Goal: Communication & Community: Answer question/provide support

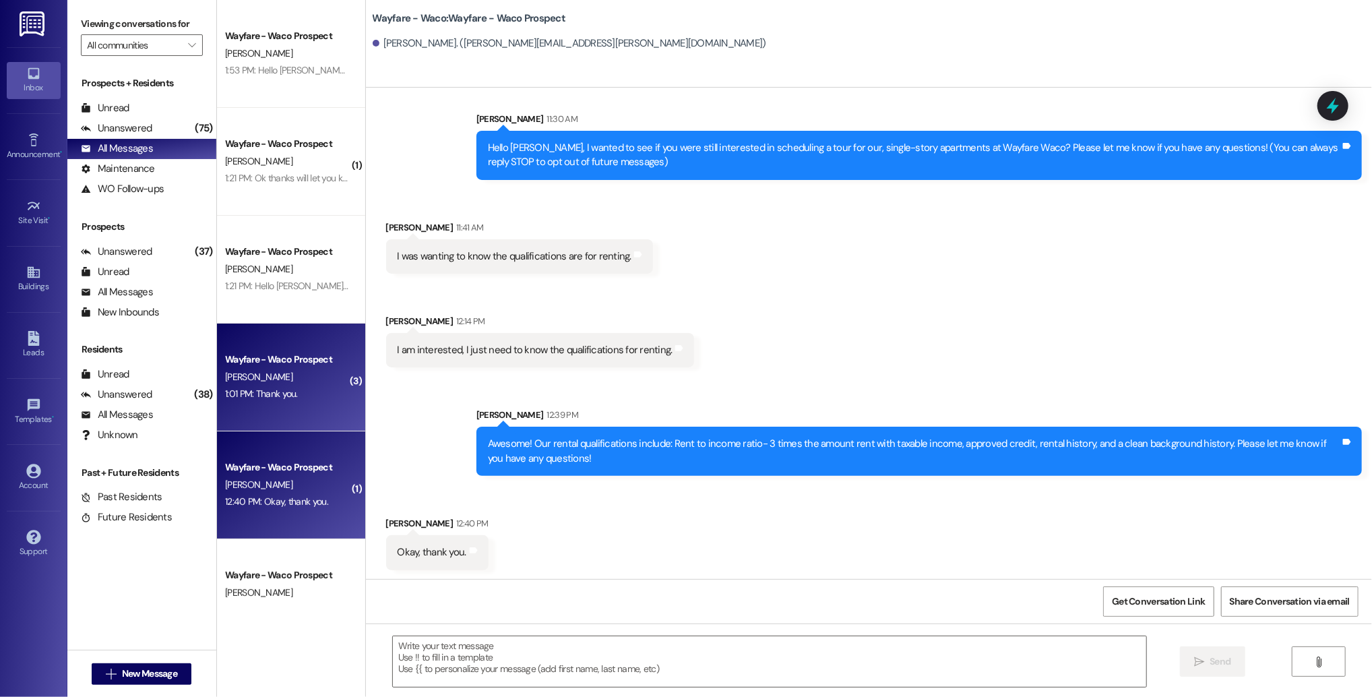
click at [290, 414] on div "Wayfare - Waco Prospect [PERSON_NAME] 1:01 PM: Thank you. 1:01 PM: Thank you." at bounding box center [291, 377] width 148 height 108
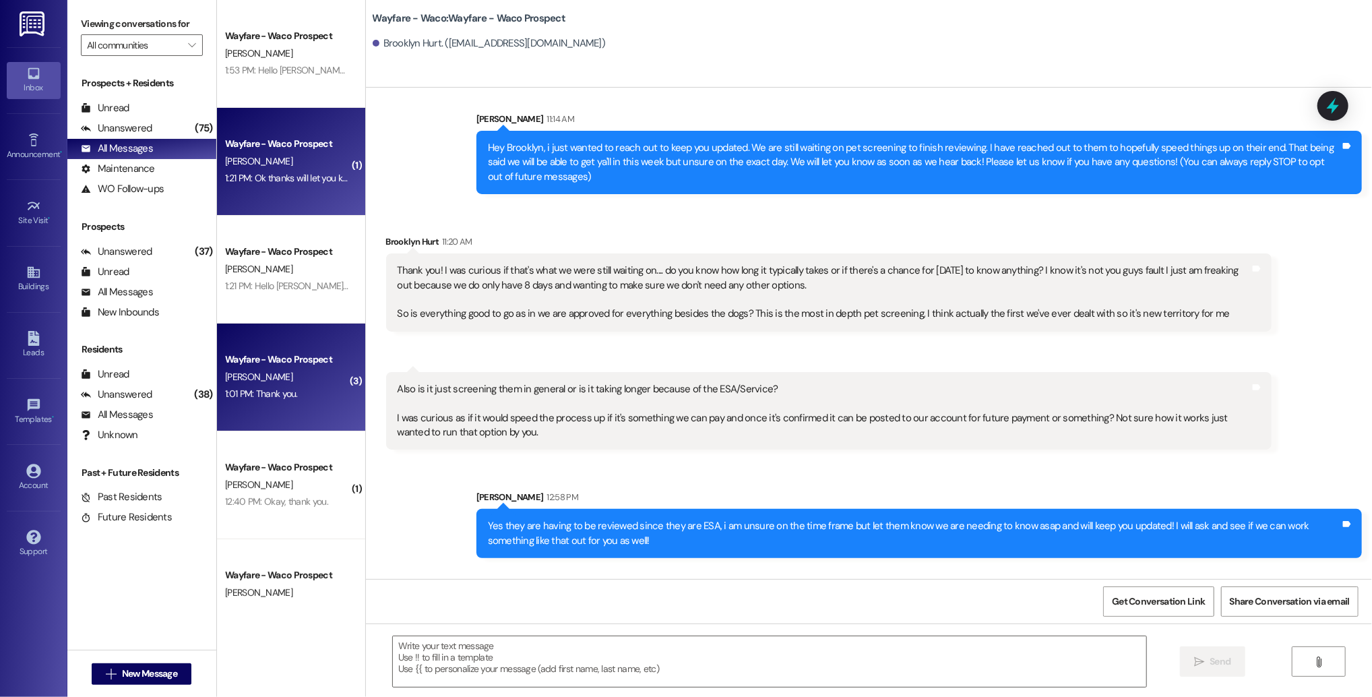
click at [321, 171] on div "1:21 PM: Ok thanks will let you know. Crunching the numbers 1:21 PM: Ok thanks …" at bounding box center [287, 178] width 127 height 17
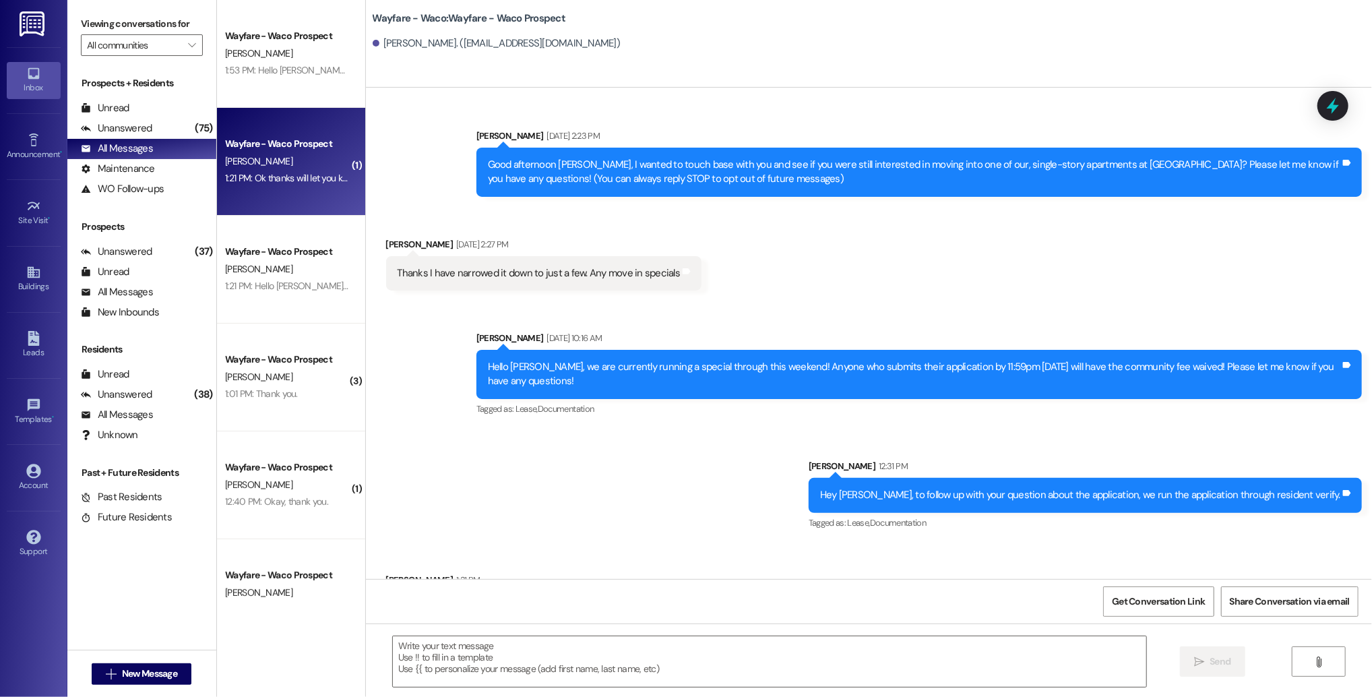
scroll to position [1, 0]
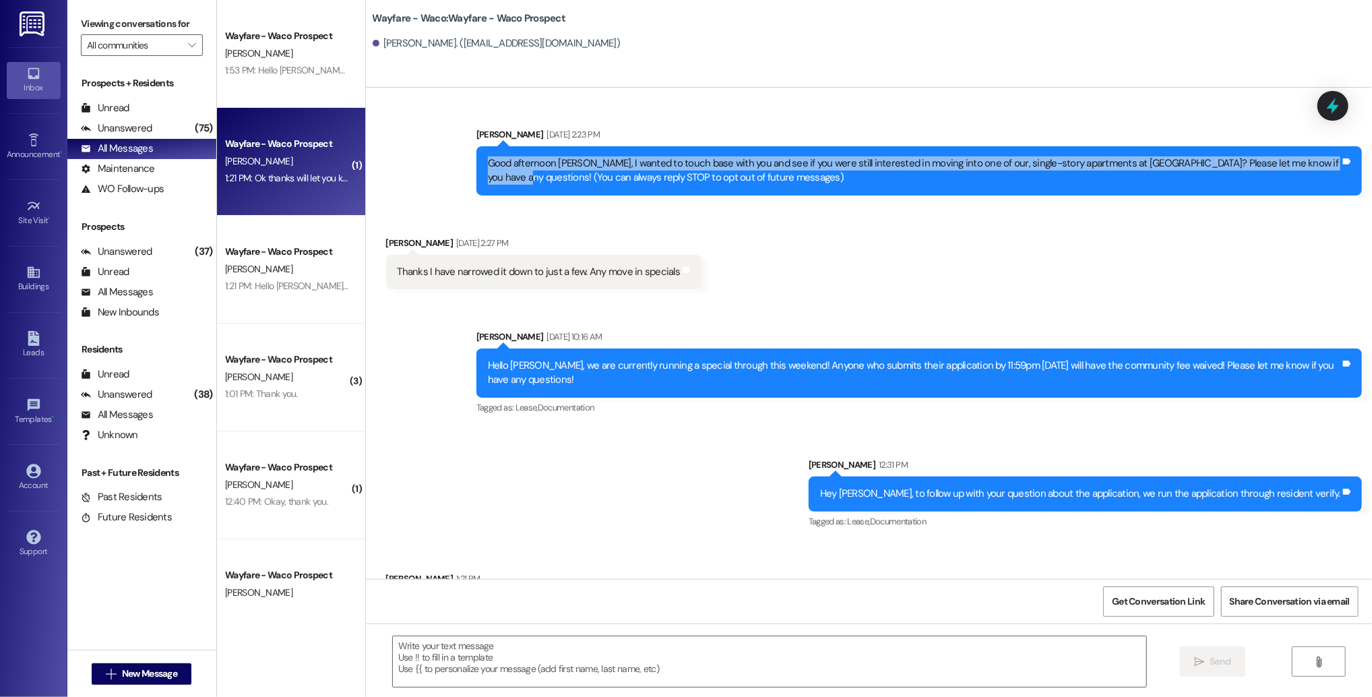
drag, startPoint x: 1330, startPoint y: 166, endPoint x: 1288, endPoint y: 149, distance: 45.3
click at [1288, 148] on div "Good afternoon [PERSON_NAME], I wanted to touch base with you and see if you we…" at bounding box center [919, 170] width 886 height 49
copy div "Good afternoon [PERSON_NAME], I wanted to touch base with you and see if you we…"
click at [153, 675] on span "New Message" at bounding box center [149, 674] width 55 height 14
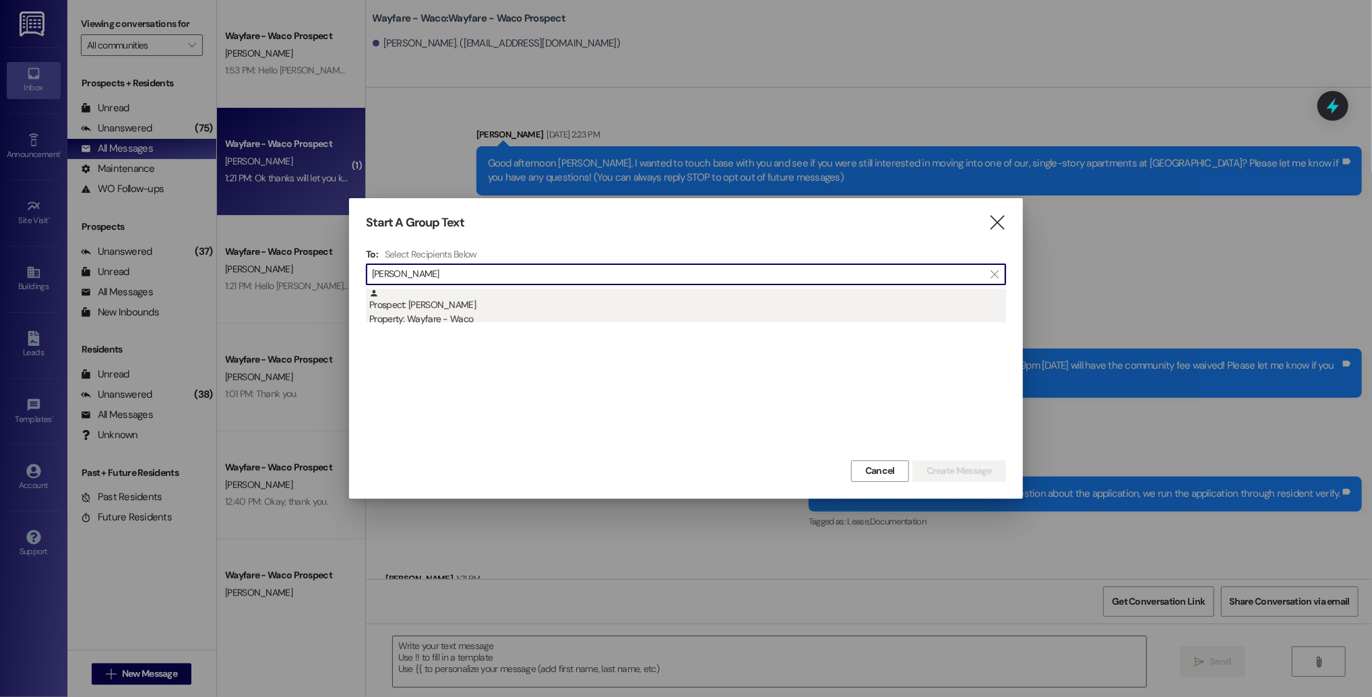
type input "[PERSON_NAME]"
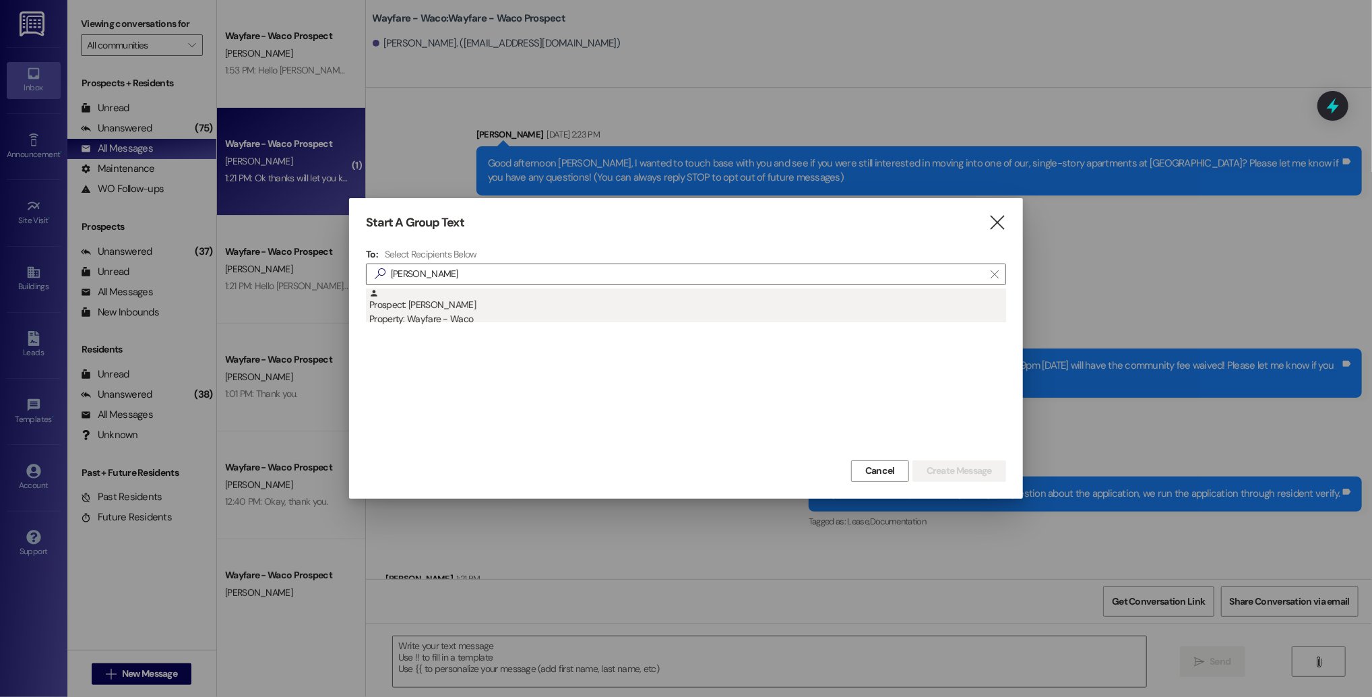
click at [516, 315] on div "Property: Wayfare - Waco" at bounding box center [687, 319] width 637 height 14
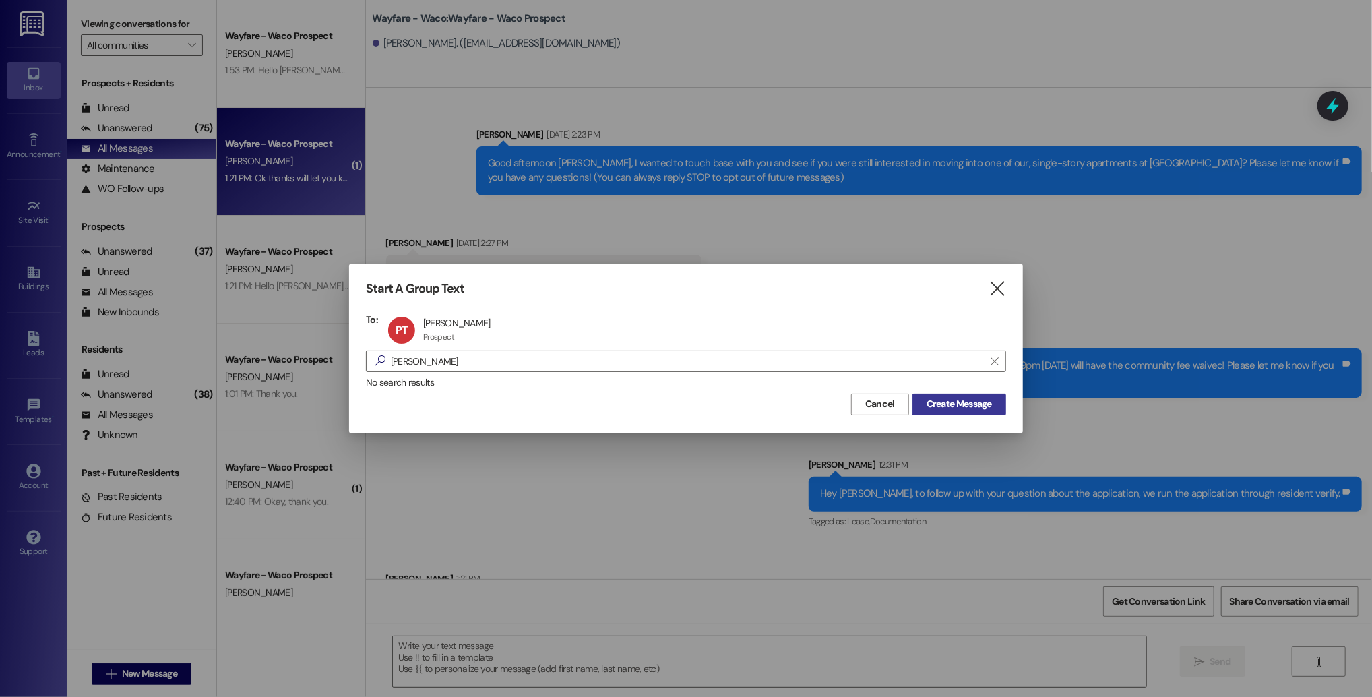
click at [983, 402] on span "Create Message" at bounding box center [959, 404] width 65 height 14
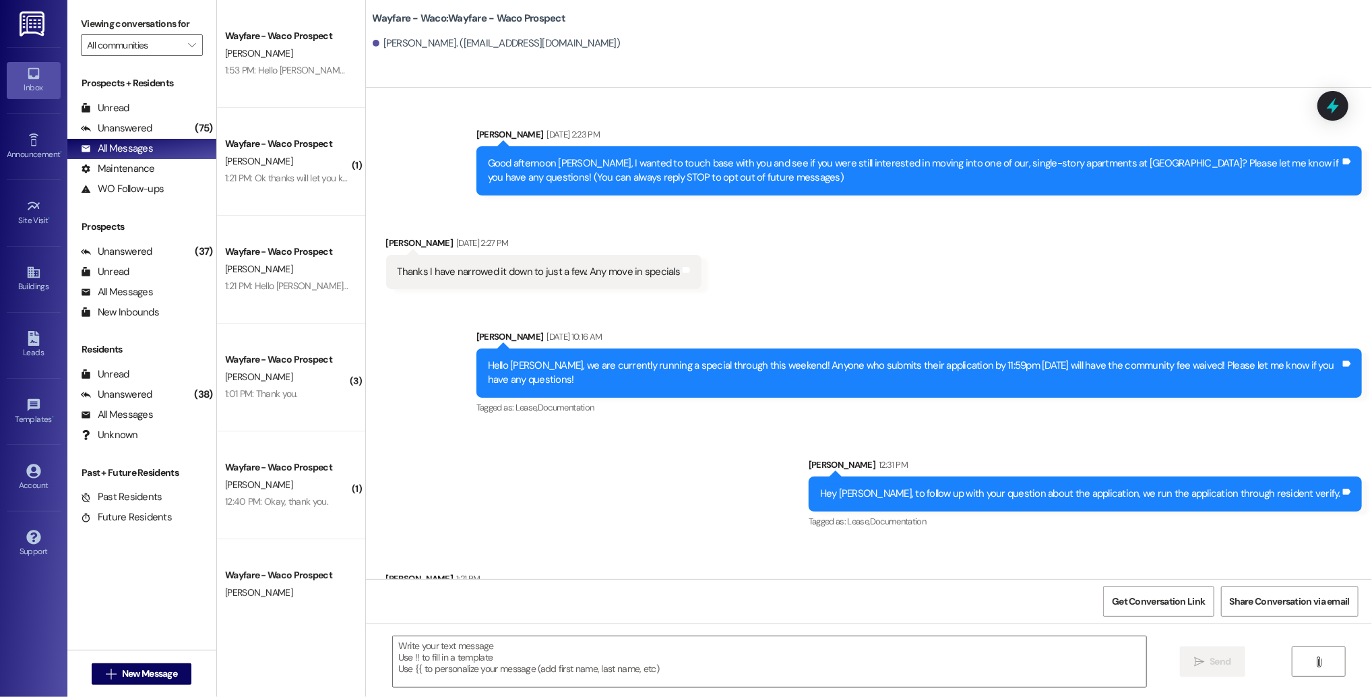
scroll to position [0, 0]
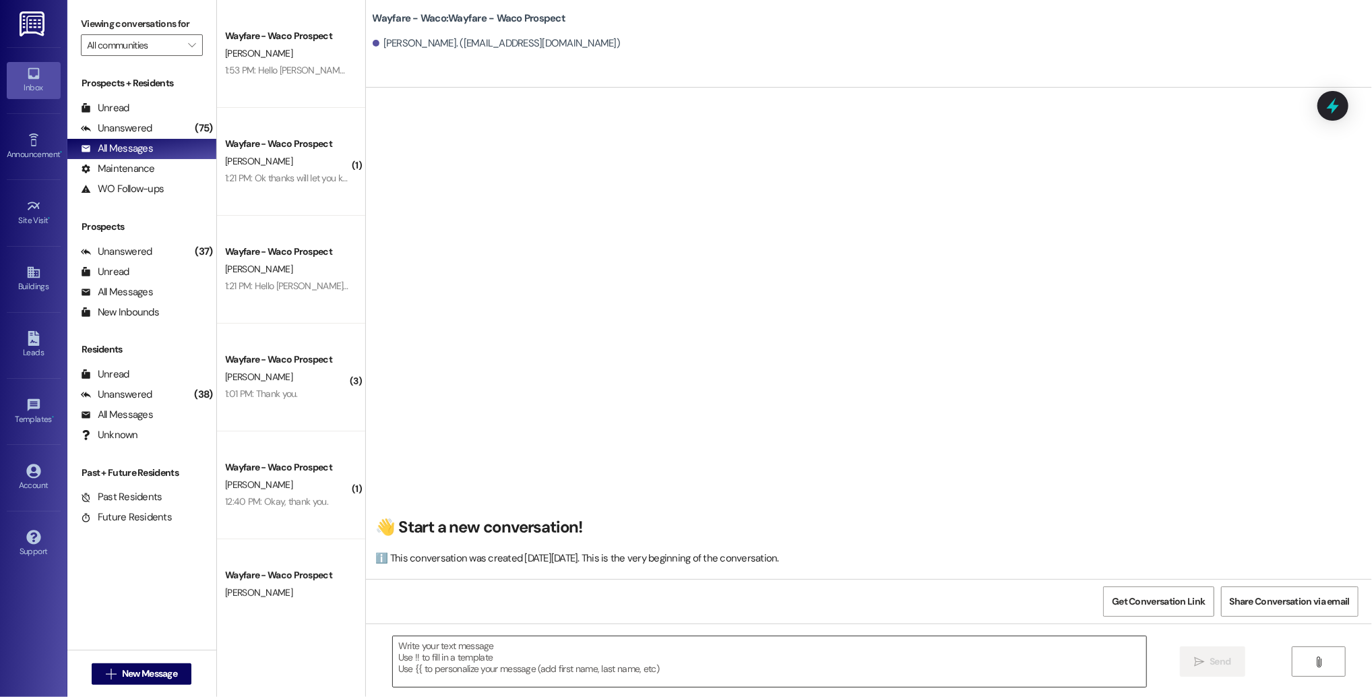
click at [586, 667] on textarea at bounding box center [769, 661] width 753 height 51
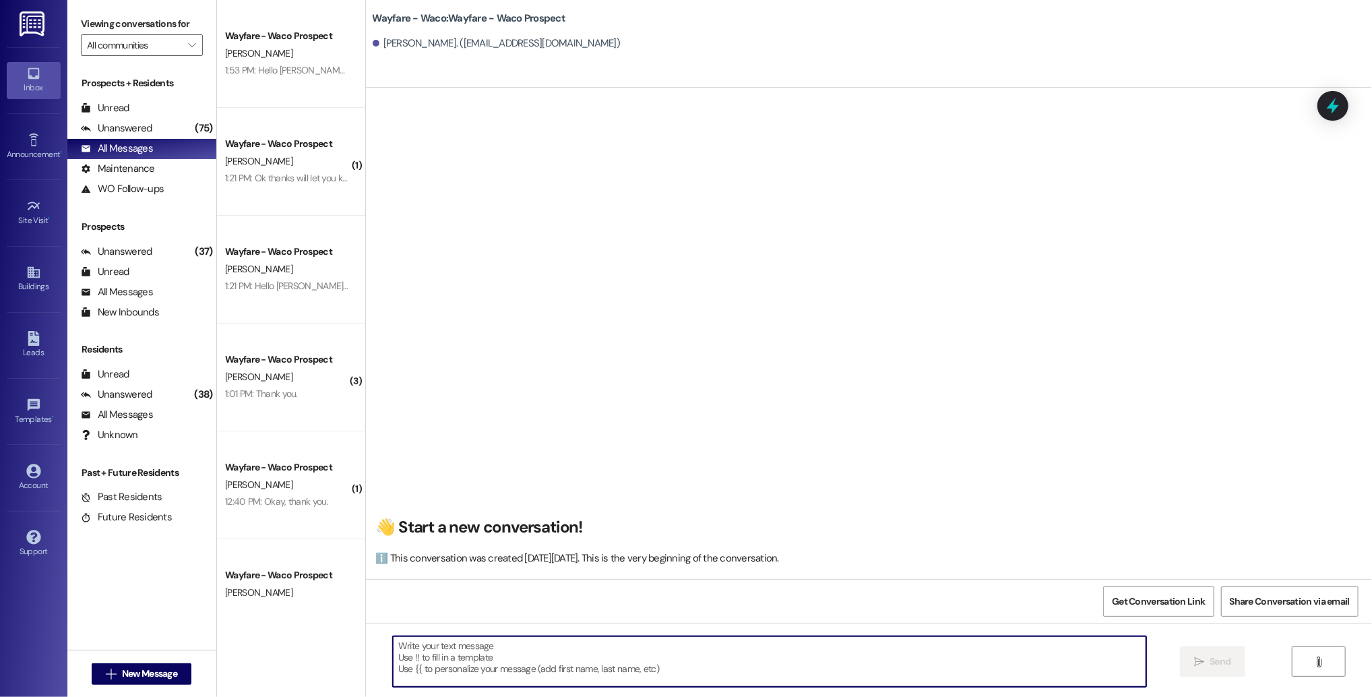
paste textarea "Good afternoon [PERSON_NAME], I wanted to touch base with you and see if you we…"
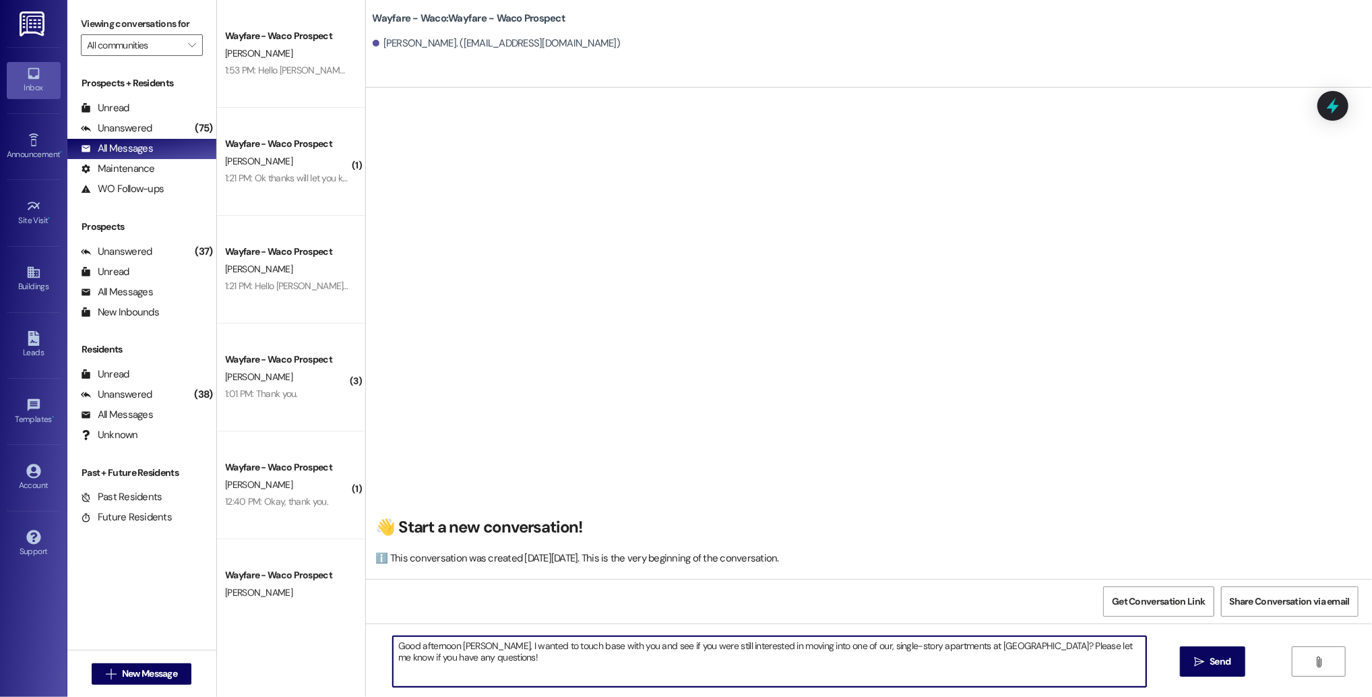
click at [457, 648] on textarea "Good afternoon [PERSON_NAME], I wanted to touch base with you and see if you we…" at bounding box center [769, 661] width 753 height 51
type textarea "Good afternoon [PERSON_NAME], I wanted to touch base with you and see if you we…"
click at [1199, 665] on icon "" at bounding box center [1199, 661] width 10 height 11
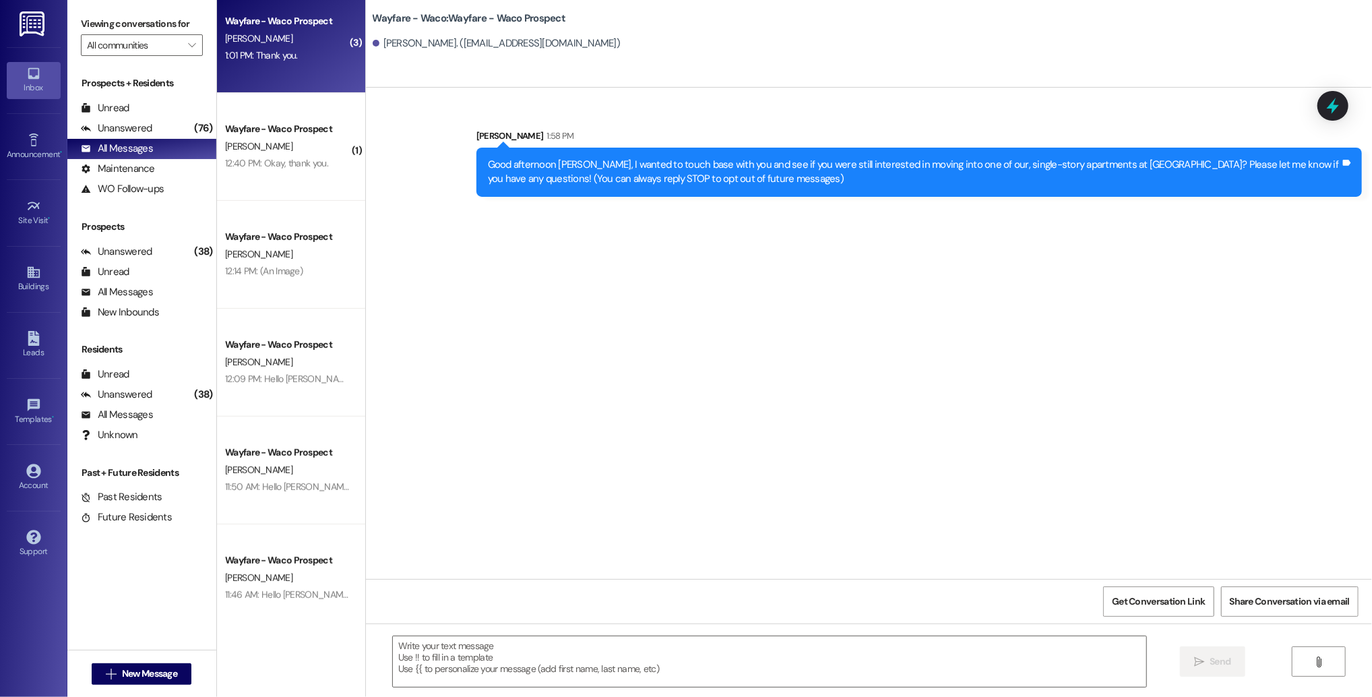
scroll to position [357, 0]
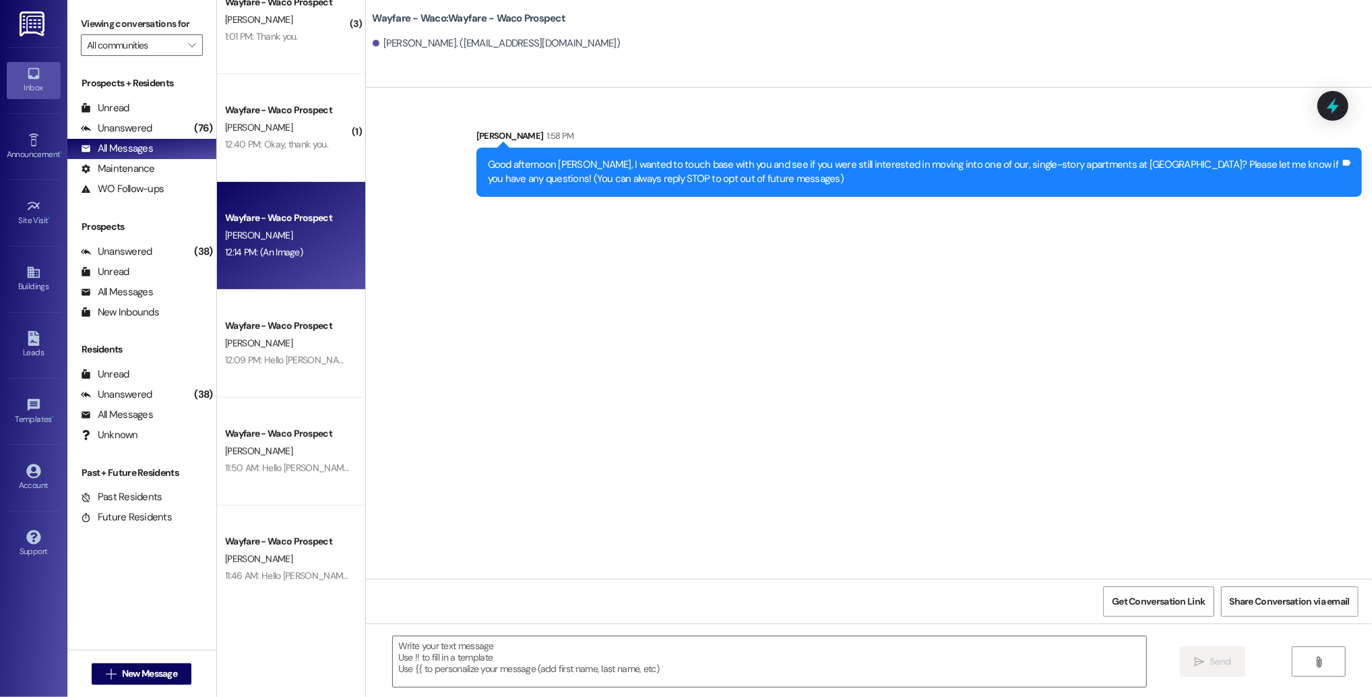
click at [297, 262] on div "Wayfare - Waco Prospect [PERSON_NAME] 12:14 PM: (An Image) 12:14 PM: (An Image)" at bounding box center [291, 236] width 148 height 108
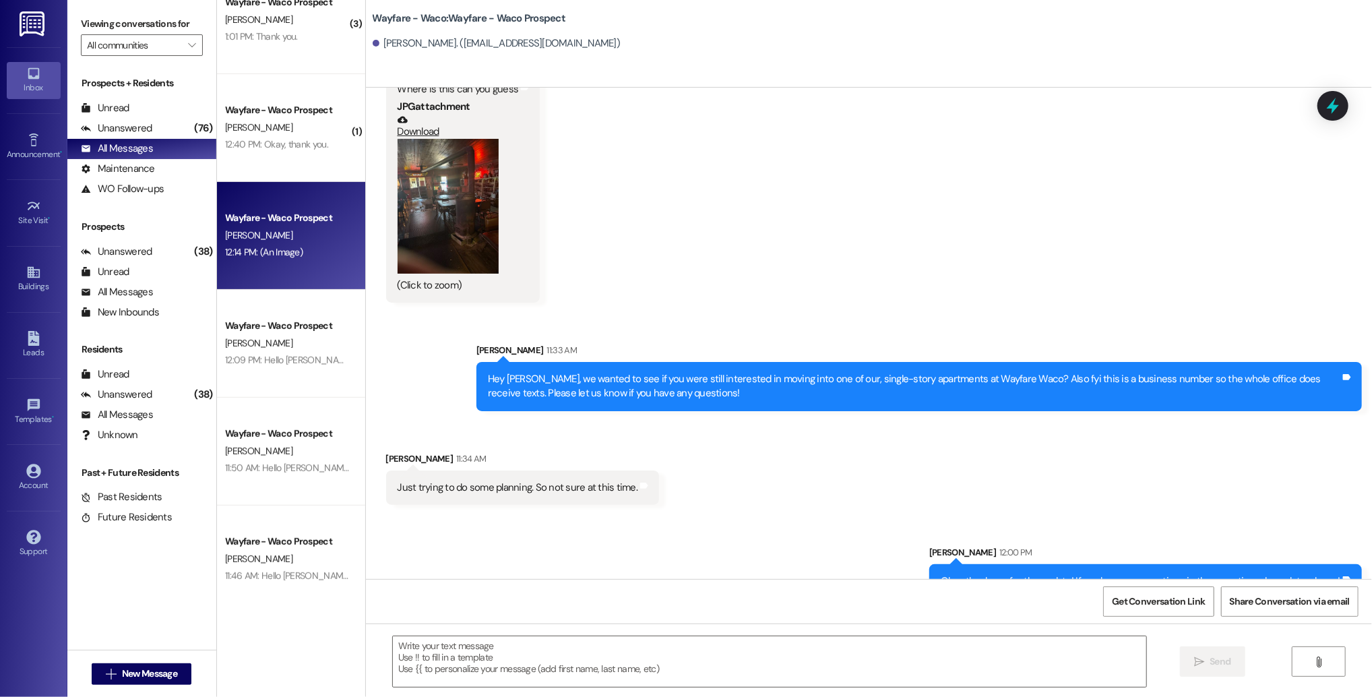
scroll to position [753, 0]
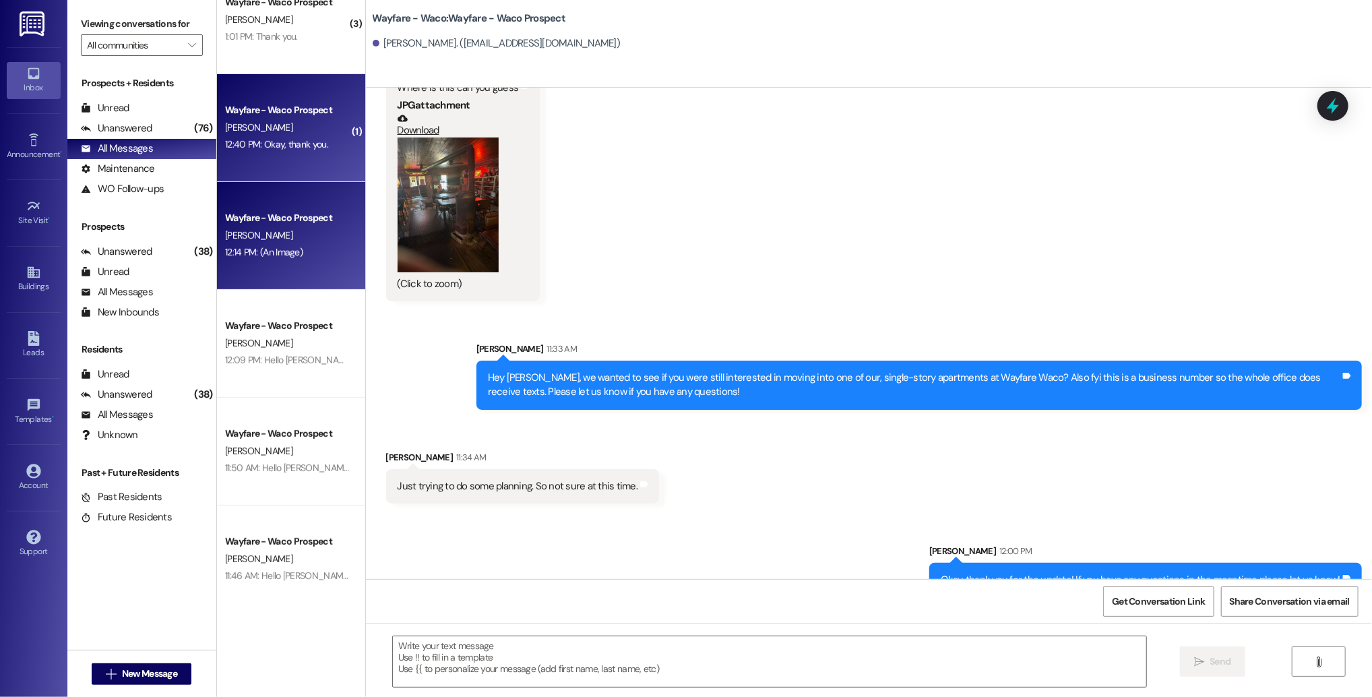
click at [286, 150] on div "12:40 PM: Okay, thank you. 12:40 PM: Okay, thank you." at bounding box center [276, 144] width 103 height 12
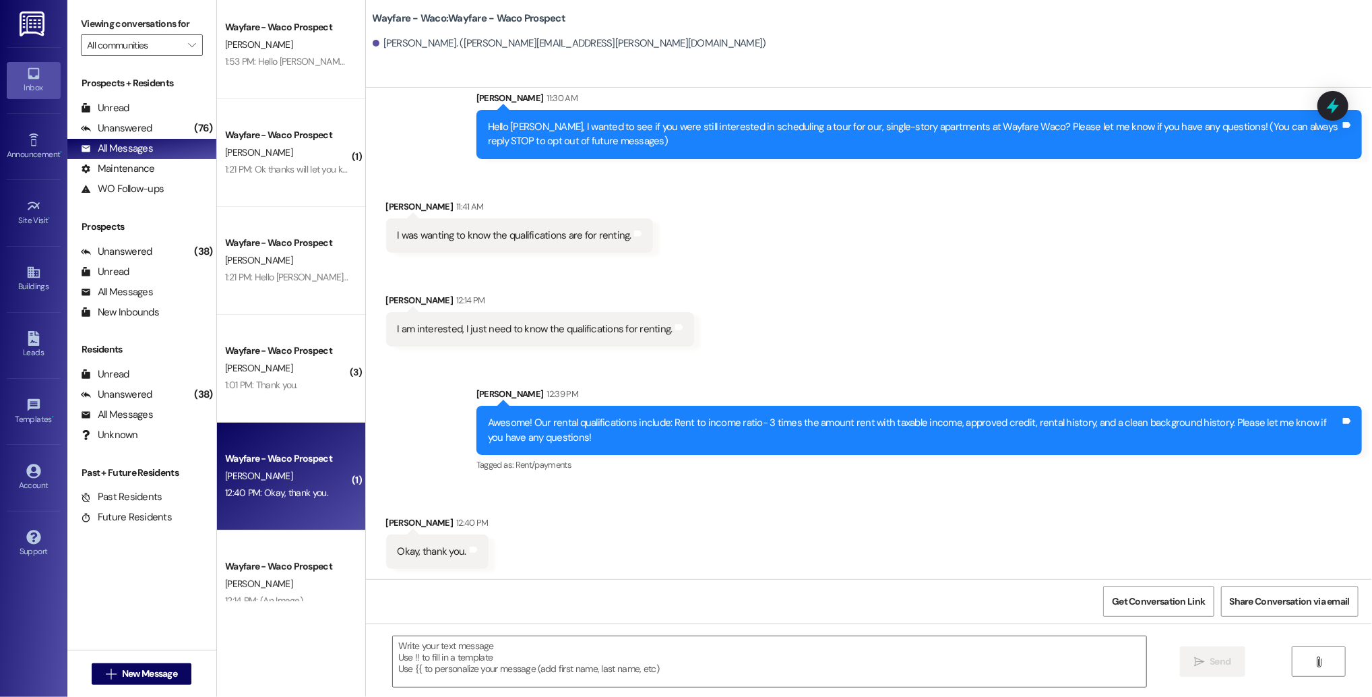
scroll to position [7, 0]
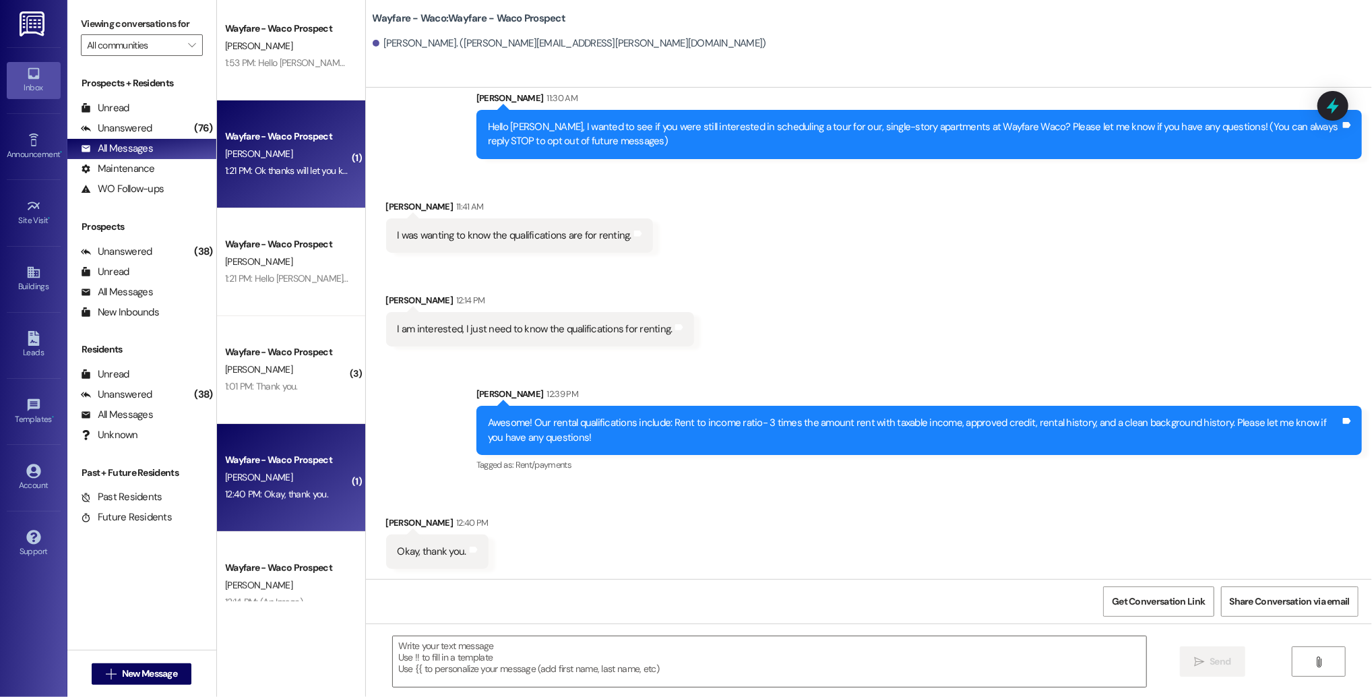
click at [280, 158] on div "[PERSON_NAME]" at bounding box center [287, 154] width 127 height 17
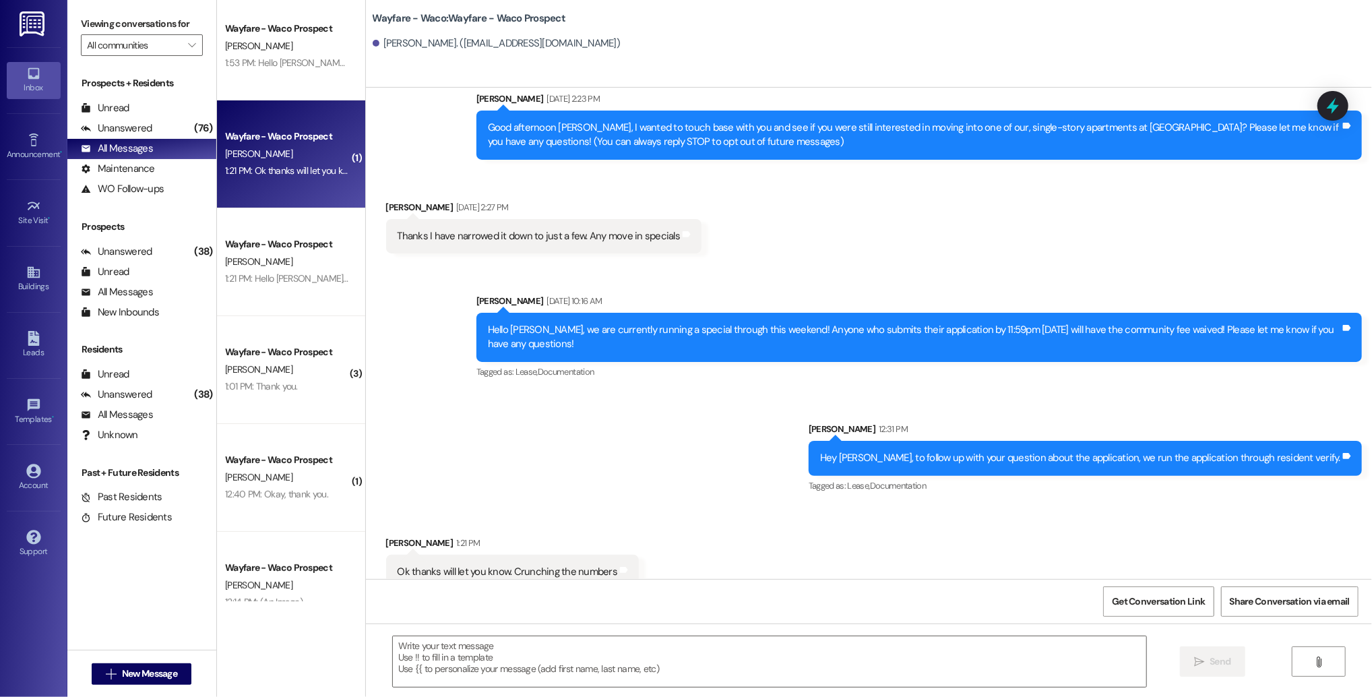
scroll to position [57, 0]
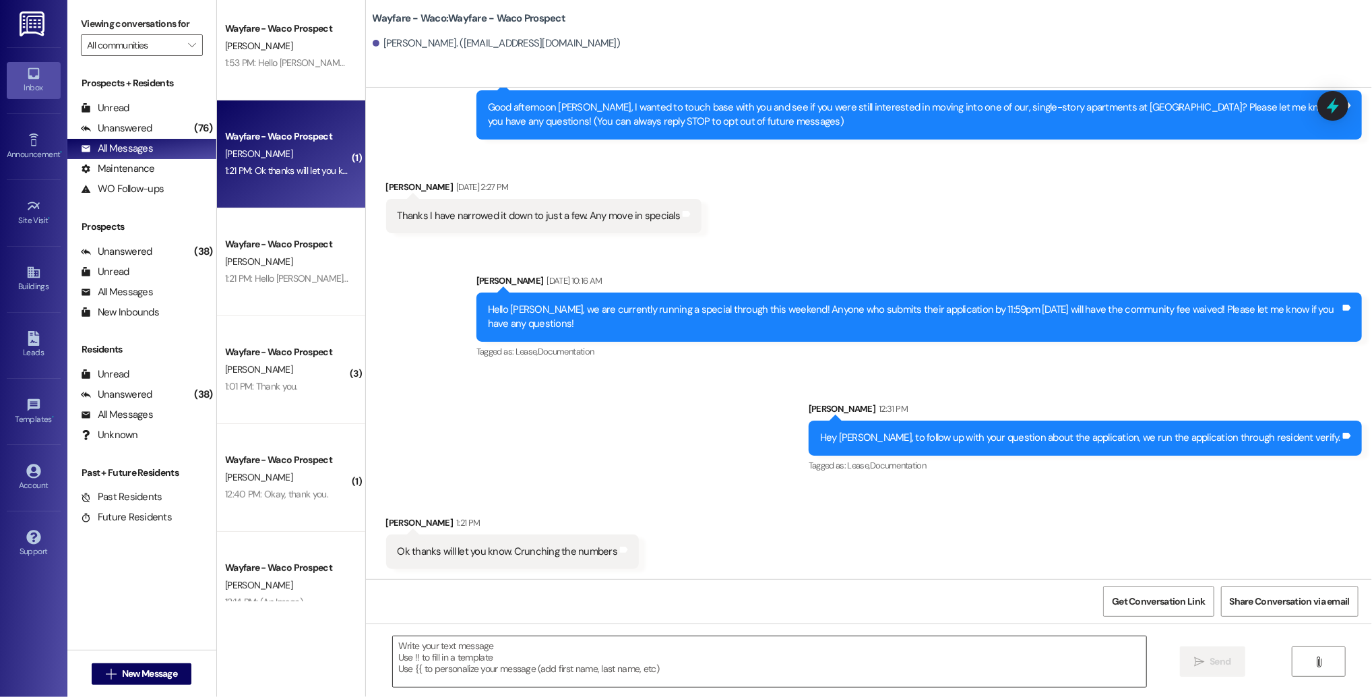
click at [472, 666] on textarea at bounding box center [769, 661] width 753 height 51
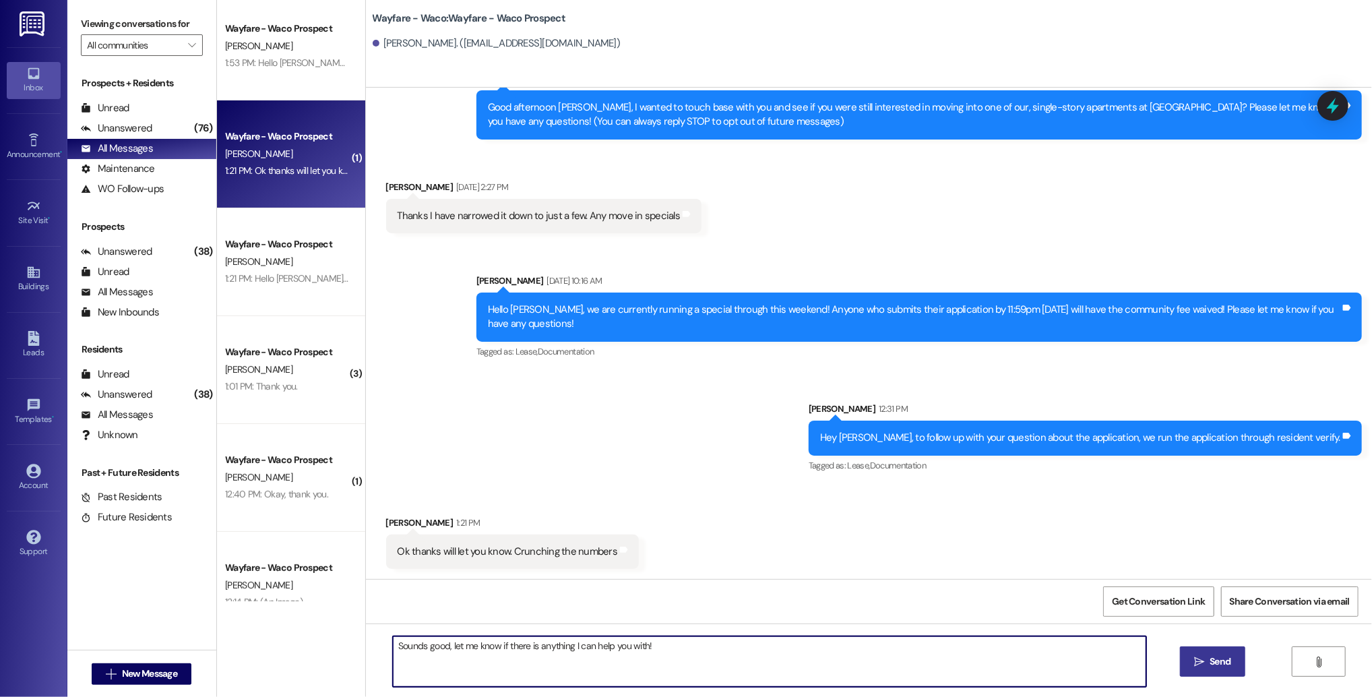
type textarea "Sounds good, let me know if there is anything I can help you with!"
click at [1201, 671] on button " Send" at bounding box center [1212, 661] width 65 height 30
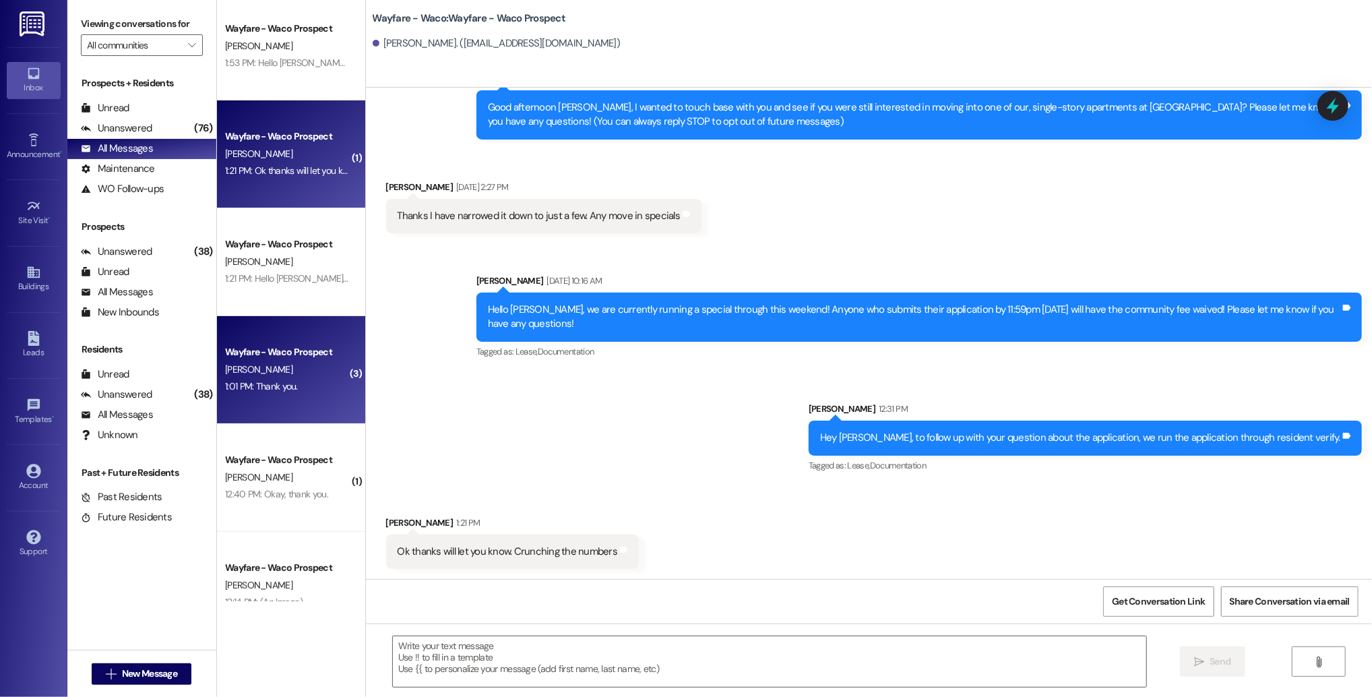
click at [261, 385] on div "1:01 PM: Thank you. 1:01 PM: Thank you." at bounding box center [261, 386] width 73 height 12
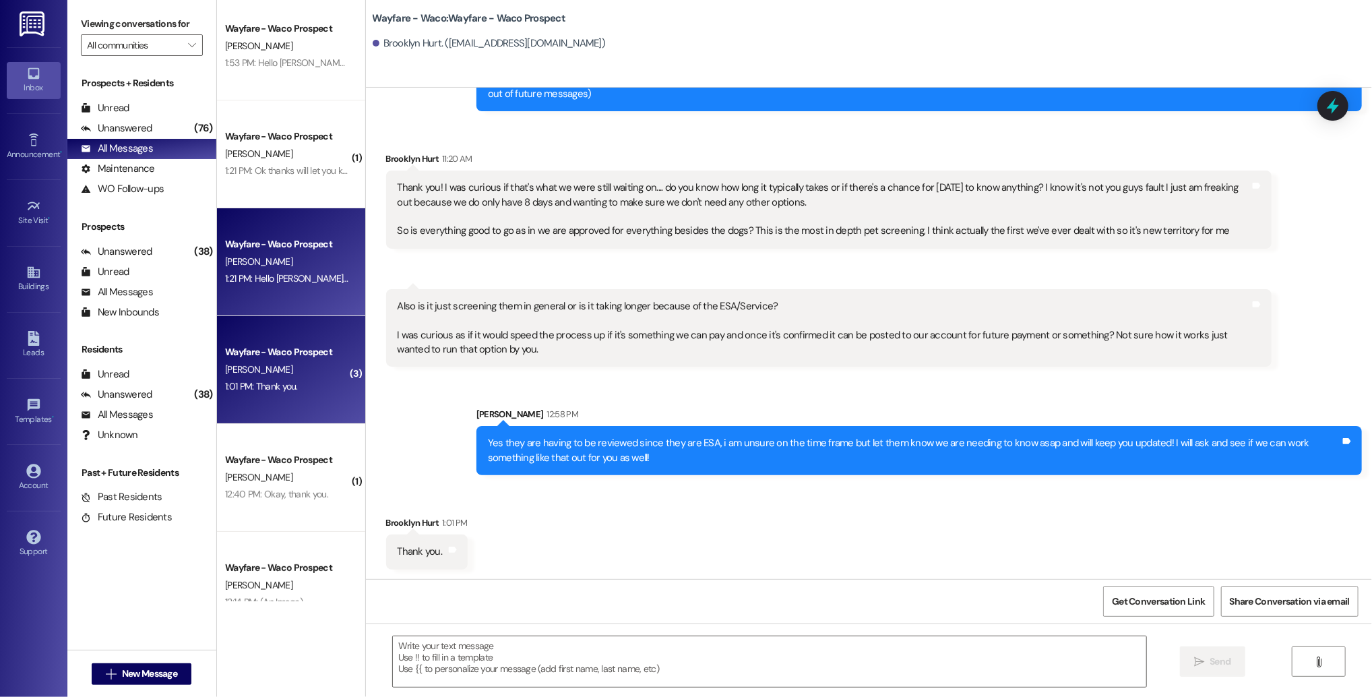
scroll to position [0, 0]
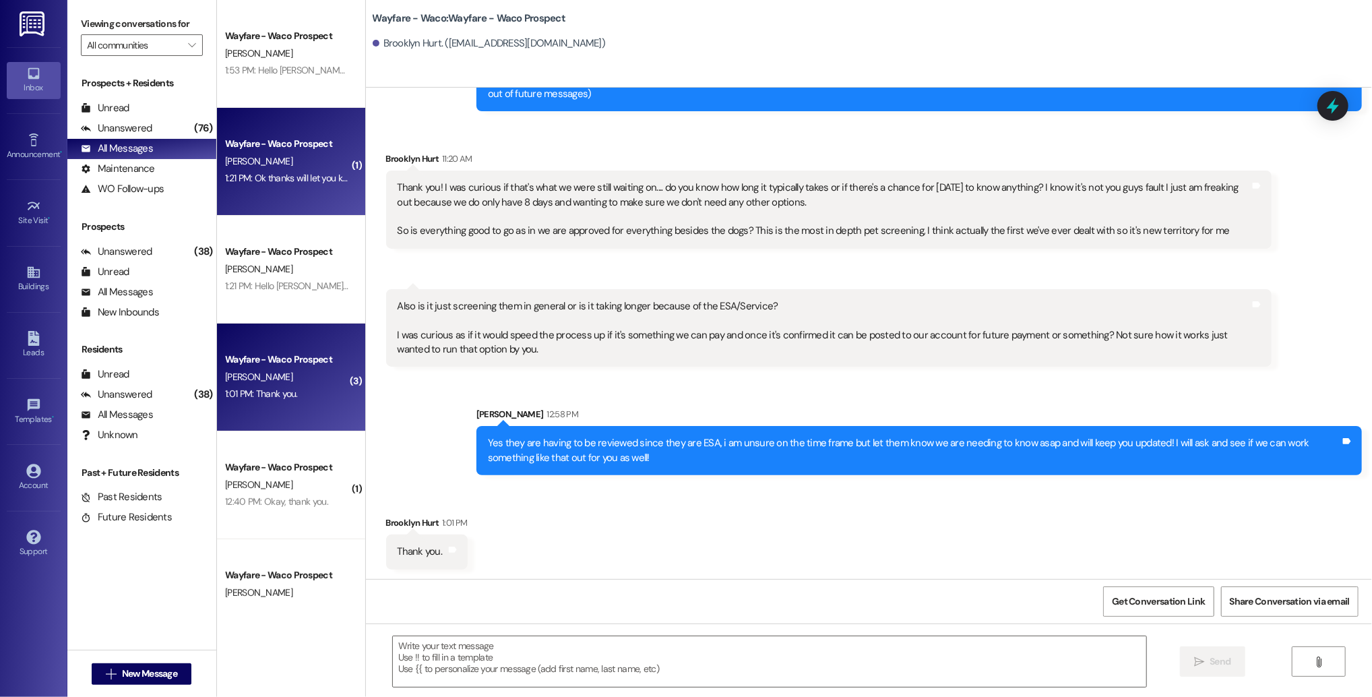
click at [321, 188] on div "Wayfare - Waco Prospect [PERSON_NAME] 1:21 PM: Ok thanks will let you know. Cru…" at bounding box center [291, 162] width 148 height 108
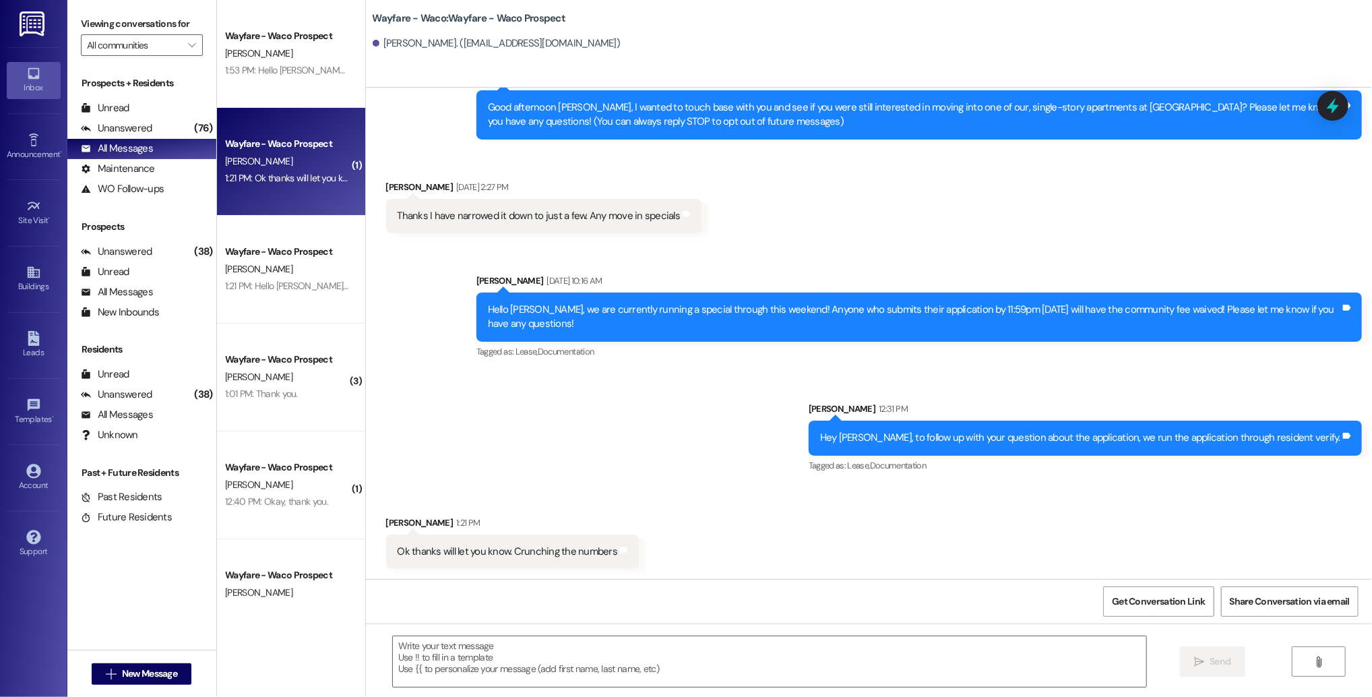
scroll to position [152, 0]
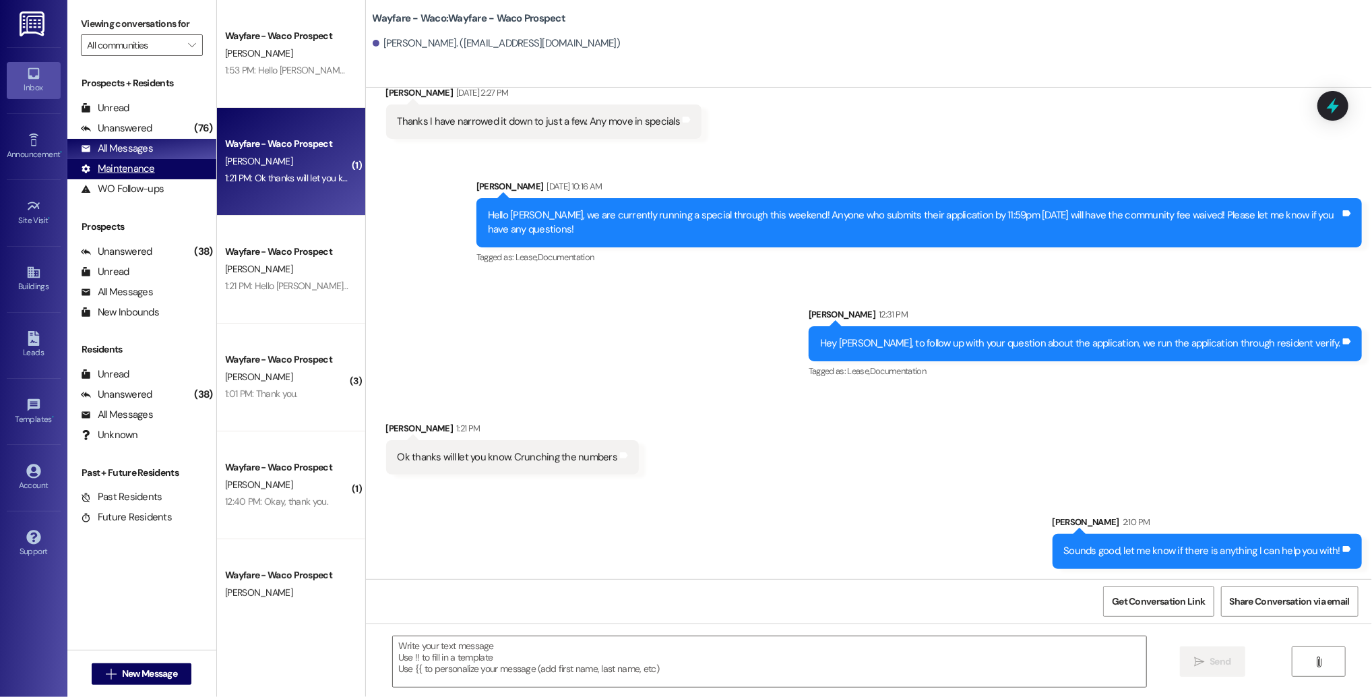
click at [109, 172] on div "Maintenance" at bounding box center [118, 169] width 74 height 14
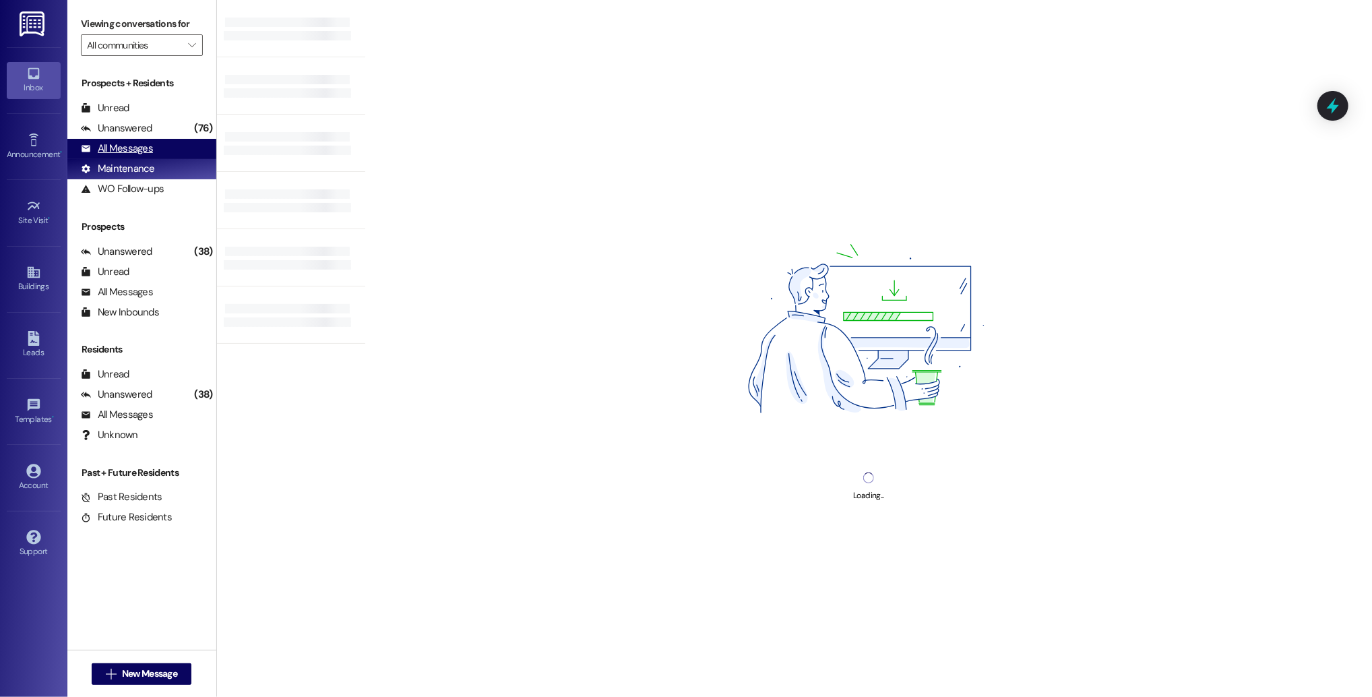
click at [109, 151] on div "All Messages" at bounding box center [117, 149] width 72 height 14
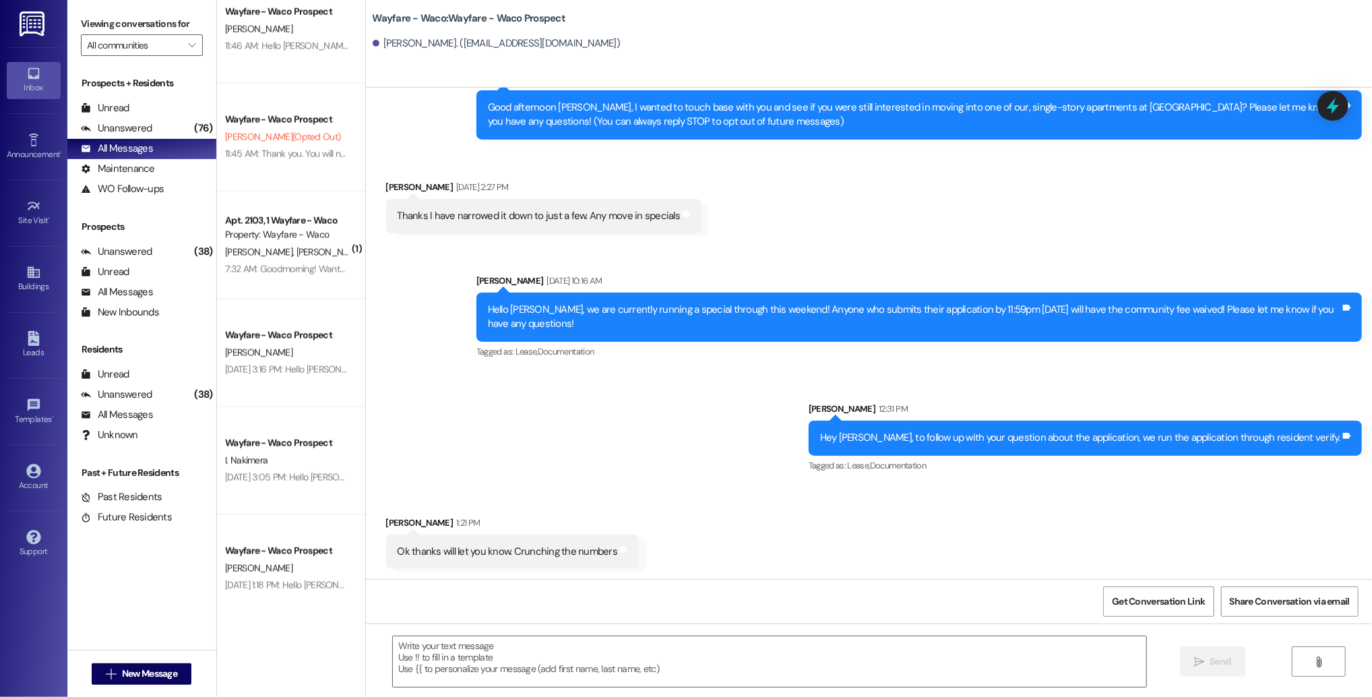
scroll to position [1207, 0]
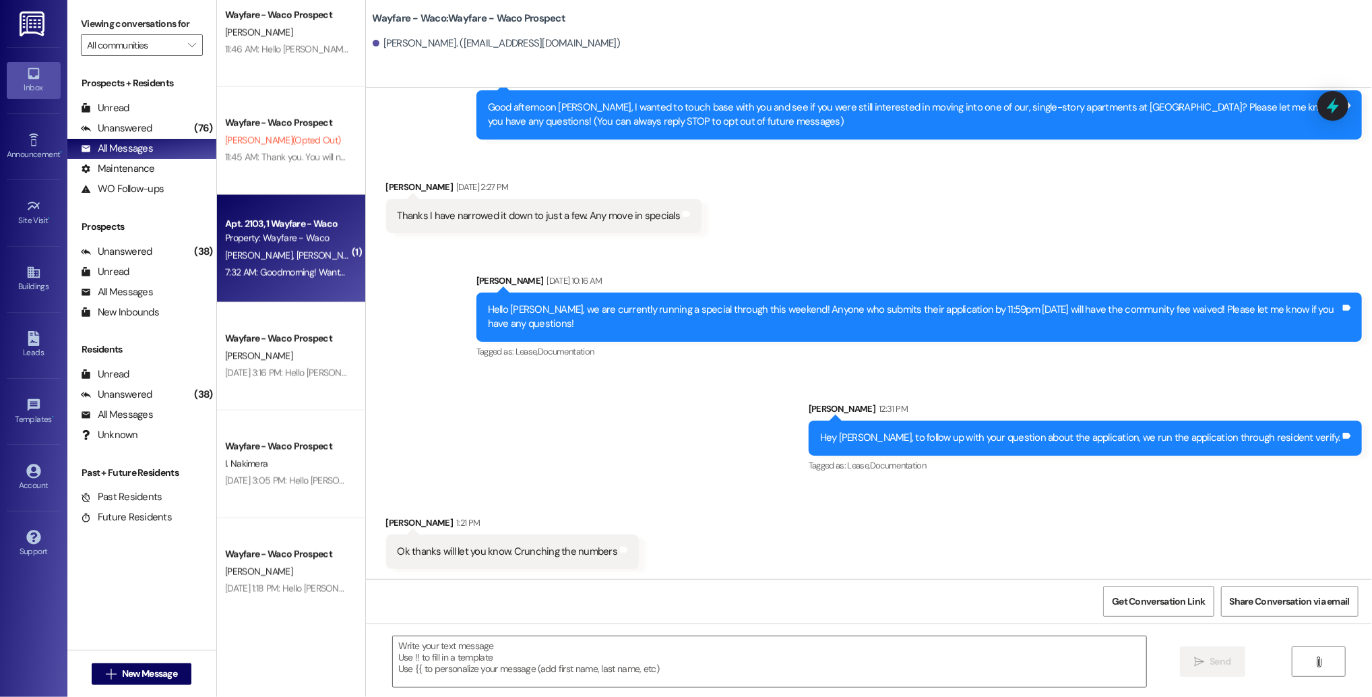
click at [296, 257] on span "[PERSON_NAME]" at bounding box center [329, 255] width 67 height 12
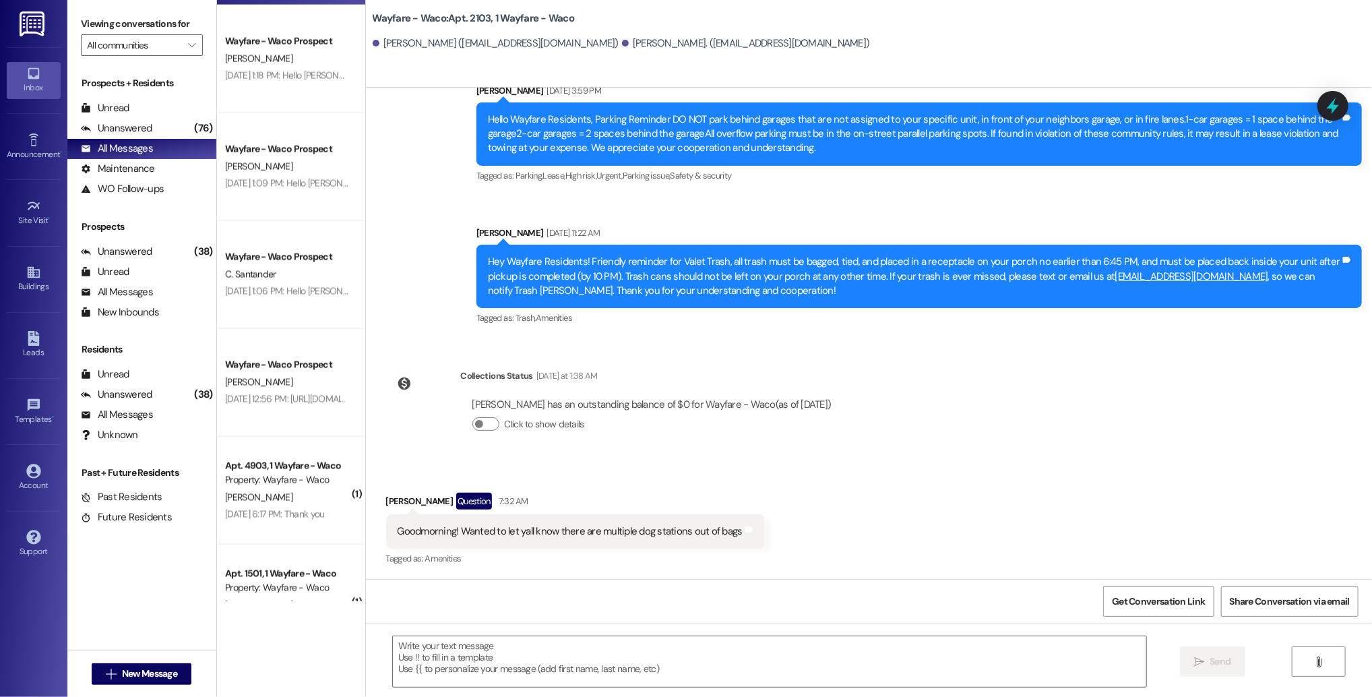
scroll to position [1732, 0]
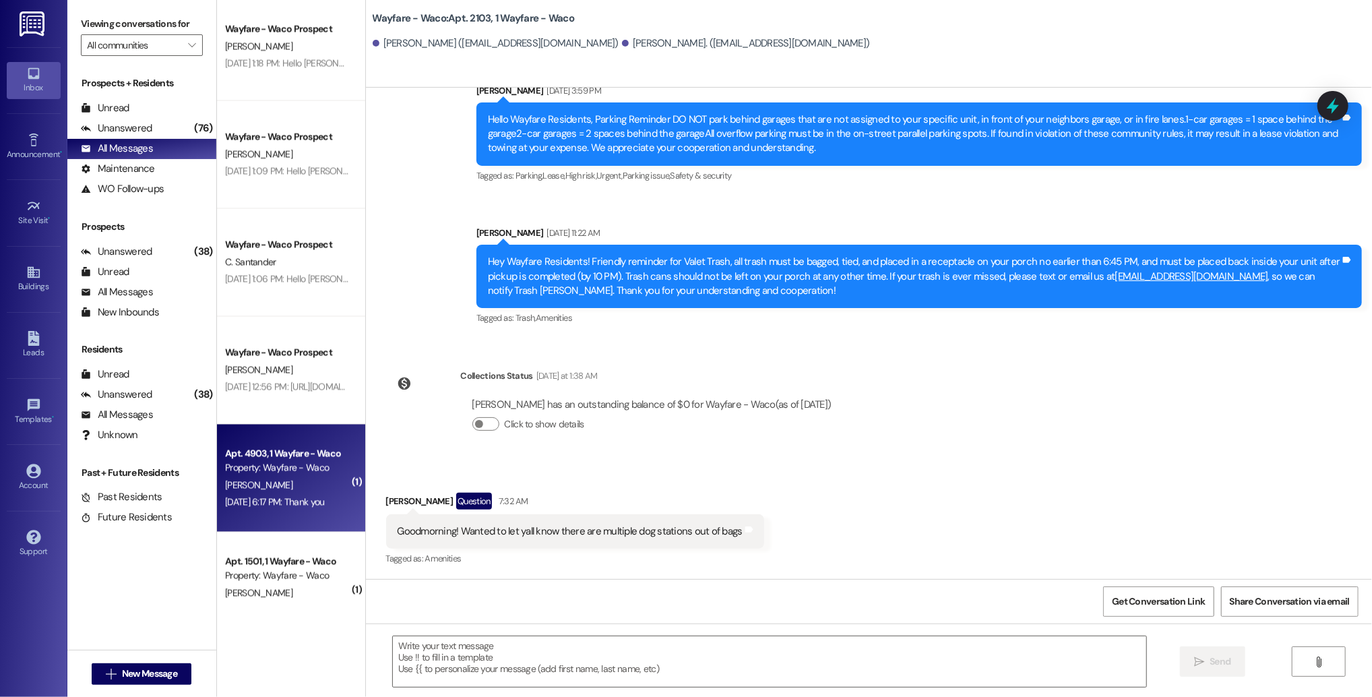
click at [303, 499] on div "[DATE] 6:17 PM: Thank you [DATE] 6:17 PM: Thank you" at bounding box center [275, 502] width 100 height 12
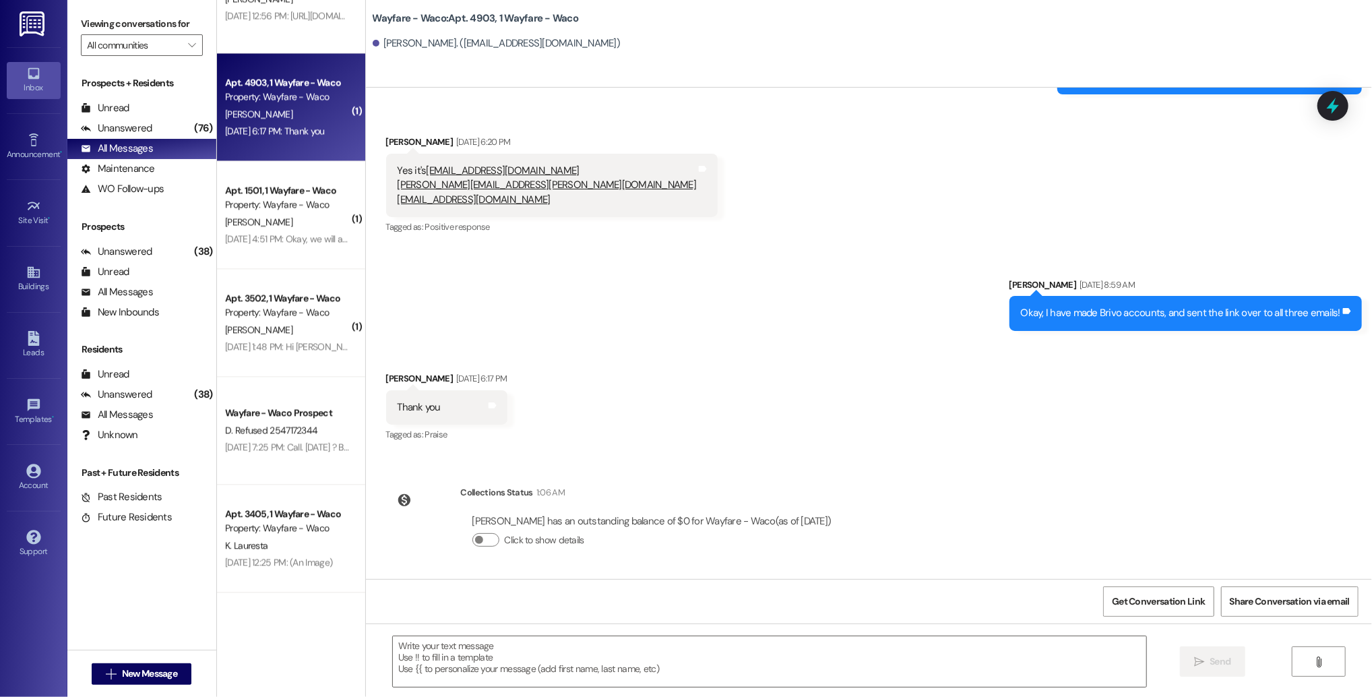
scroll to position [2109, 0]
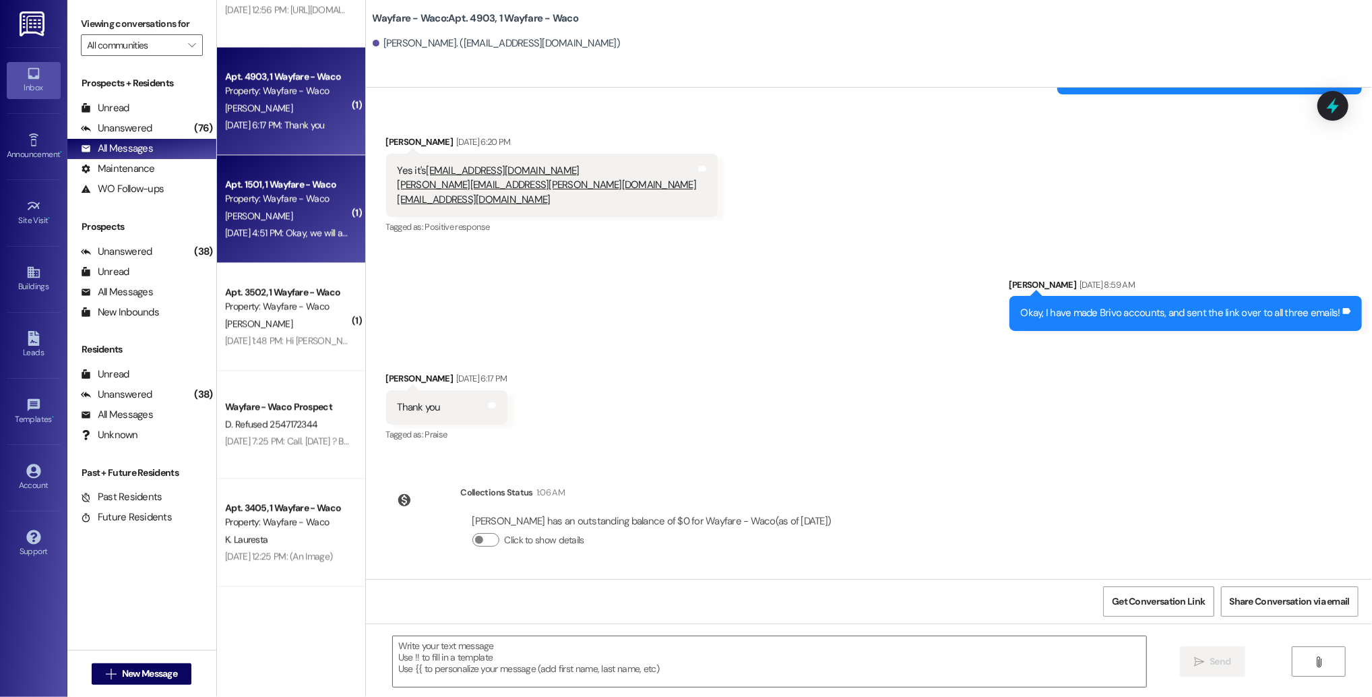
click at [320, 218] on div "[PERSON_NAME]" at bounding box center [287, 216] width 127 height 17
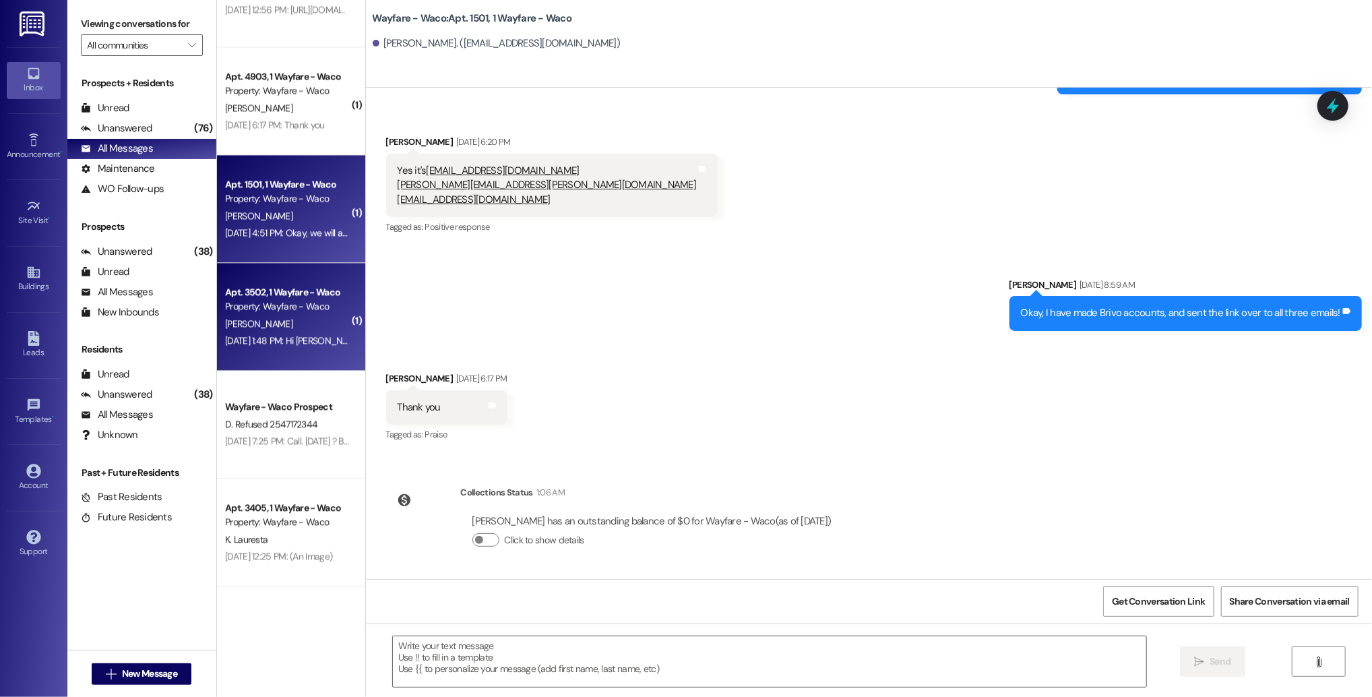
scroll to position [47, 0]
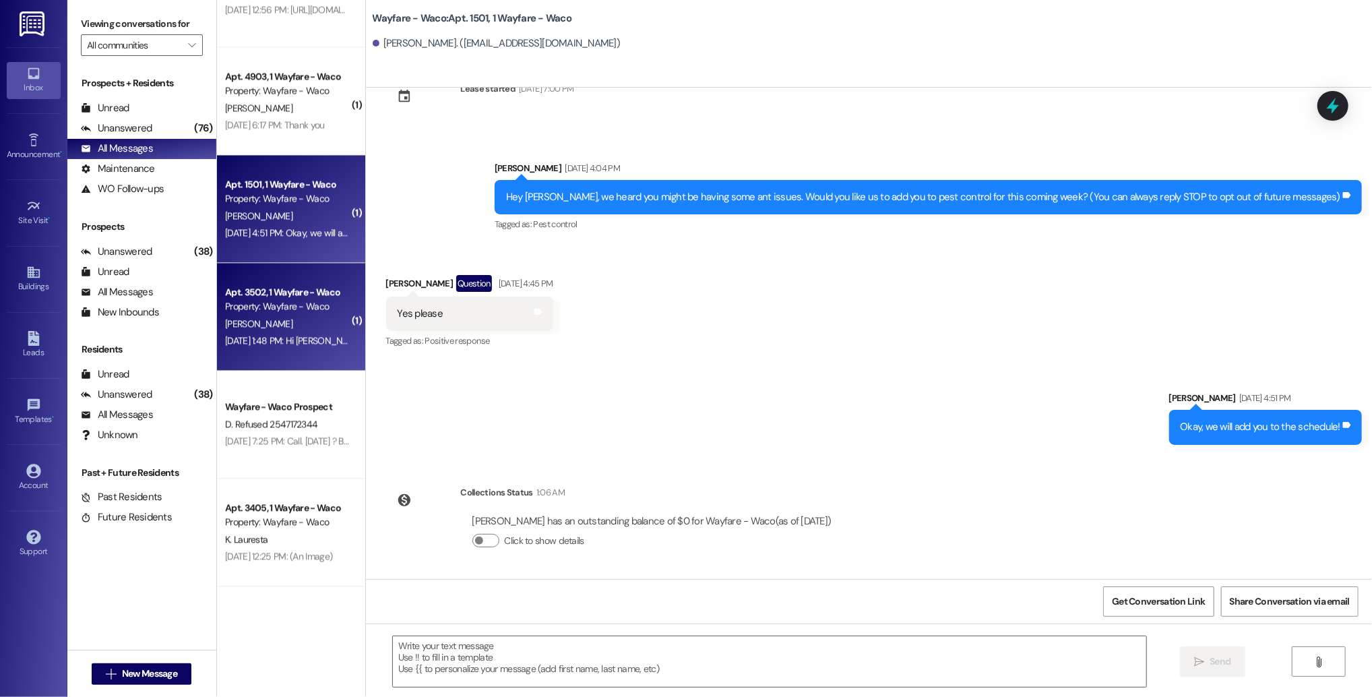
click at [315, 326] on div "[PERSON_NAME]" at bounding box center [287, 323] width 127 height 17
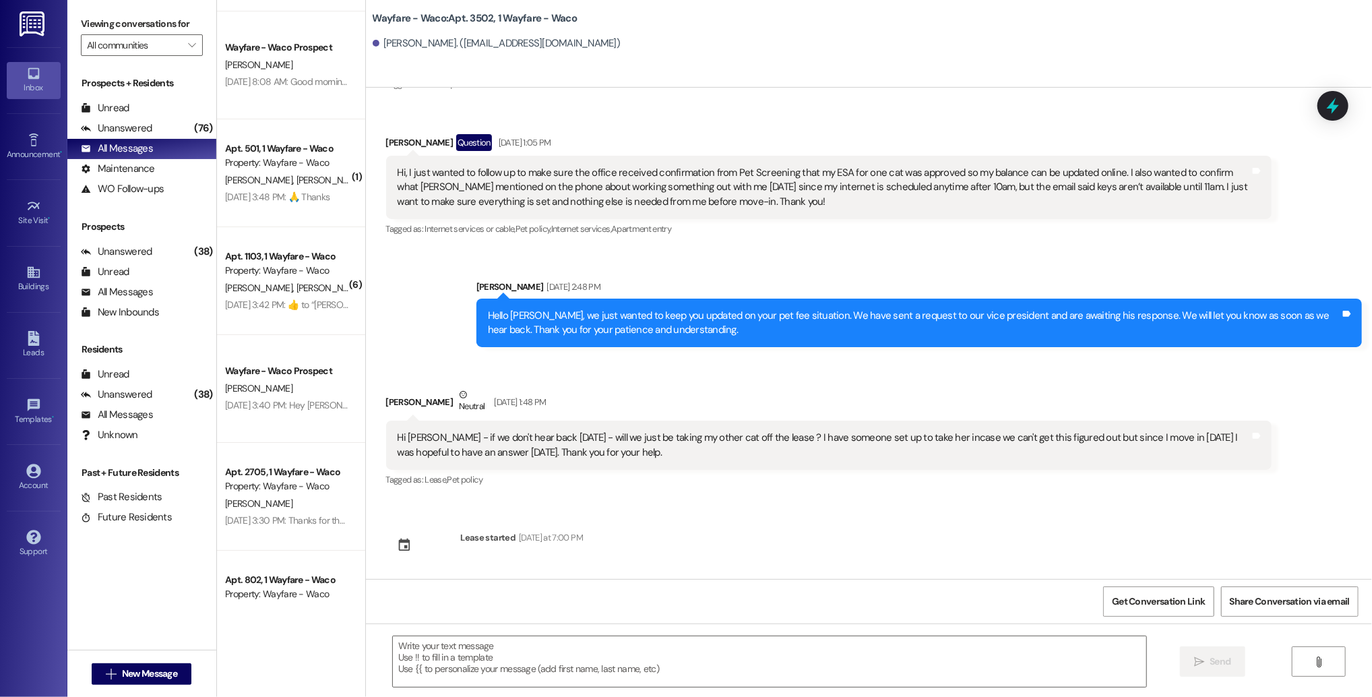
scroll to position [3554, 0]
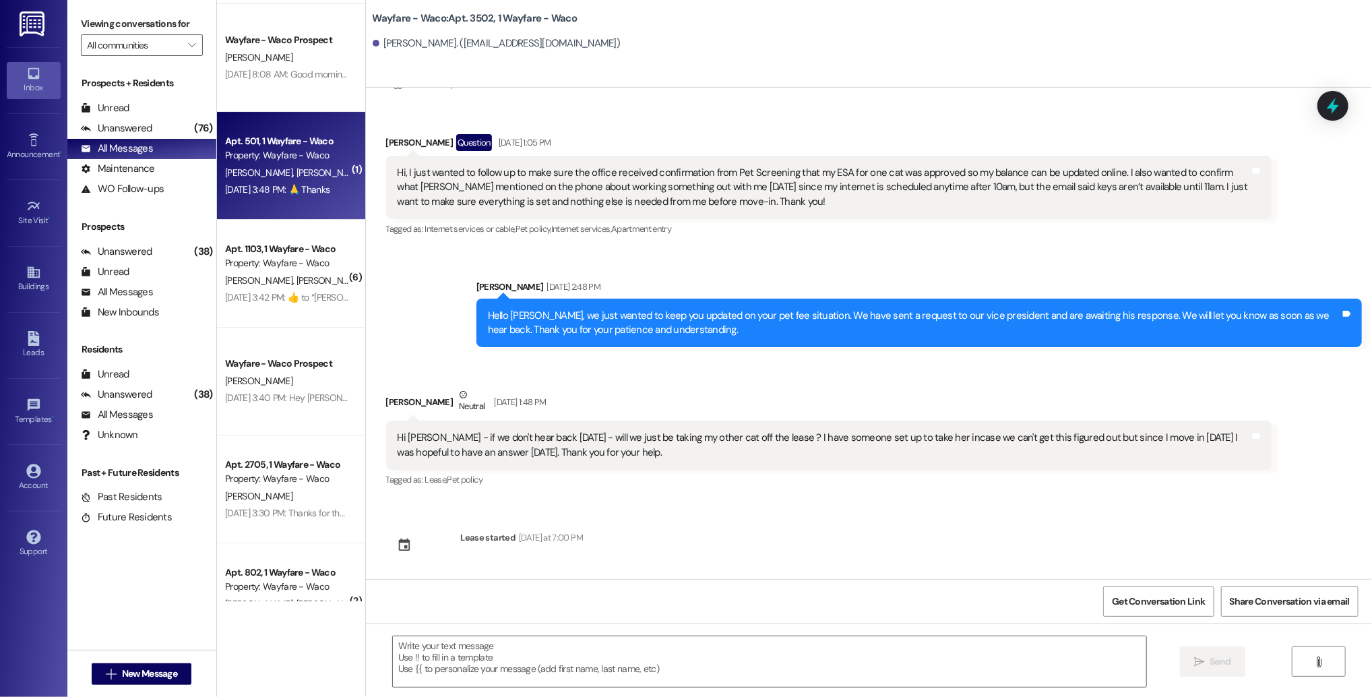
click at [305, 197] on div "[DATE] 3:48 PM: 🙏 Thanks [DATE] 3:48 PM: 🙏 Thanks" at bounding box center [287, 189] width 127 height 17
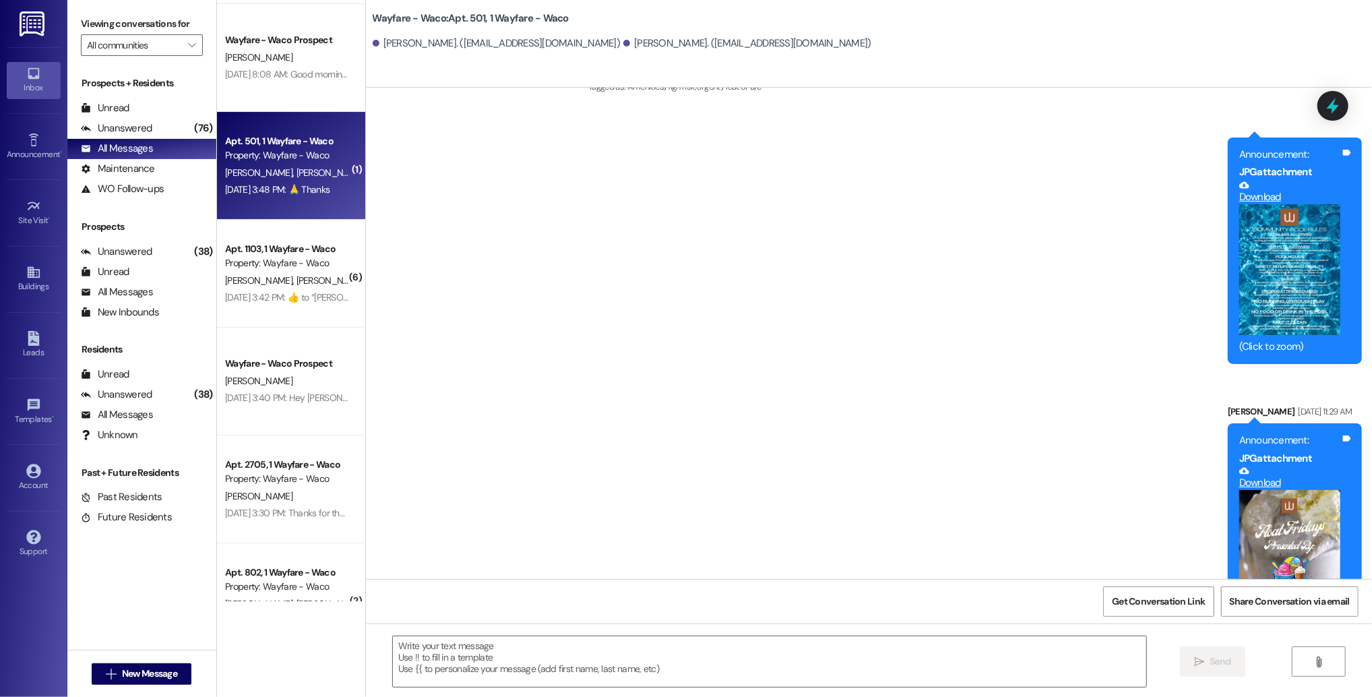
scroll to position [6745, 0]
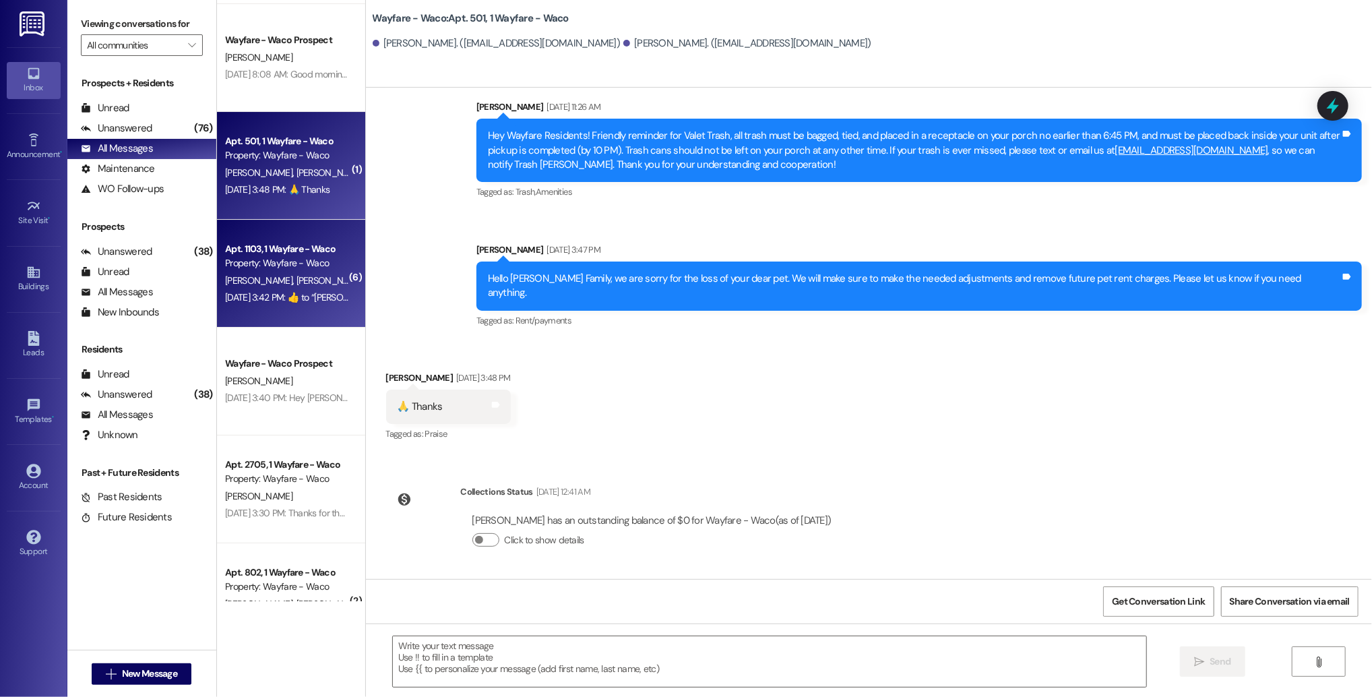
click at [306, 275] on div "[PERSON_NAME] [PERSON_NAME]" at bounding box center [287, 280] width 127 height 17
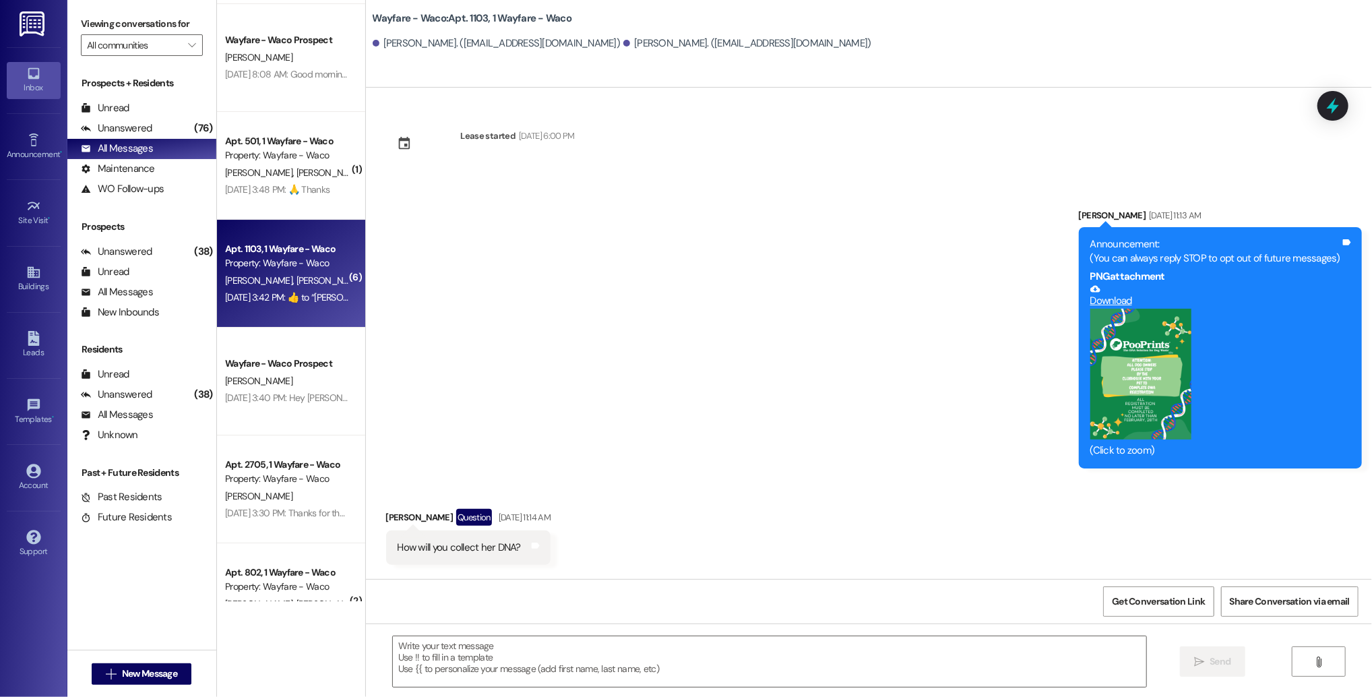
scroll to position [113, 0]
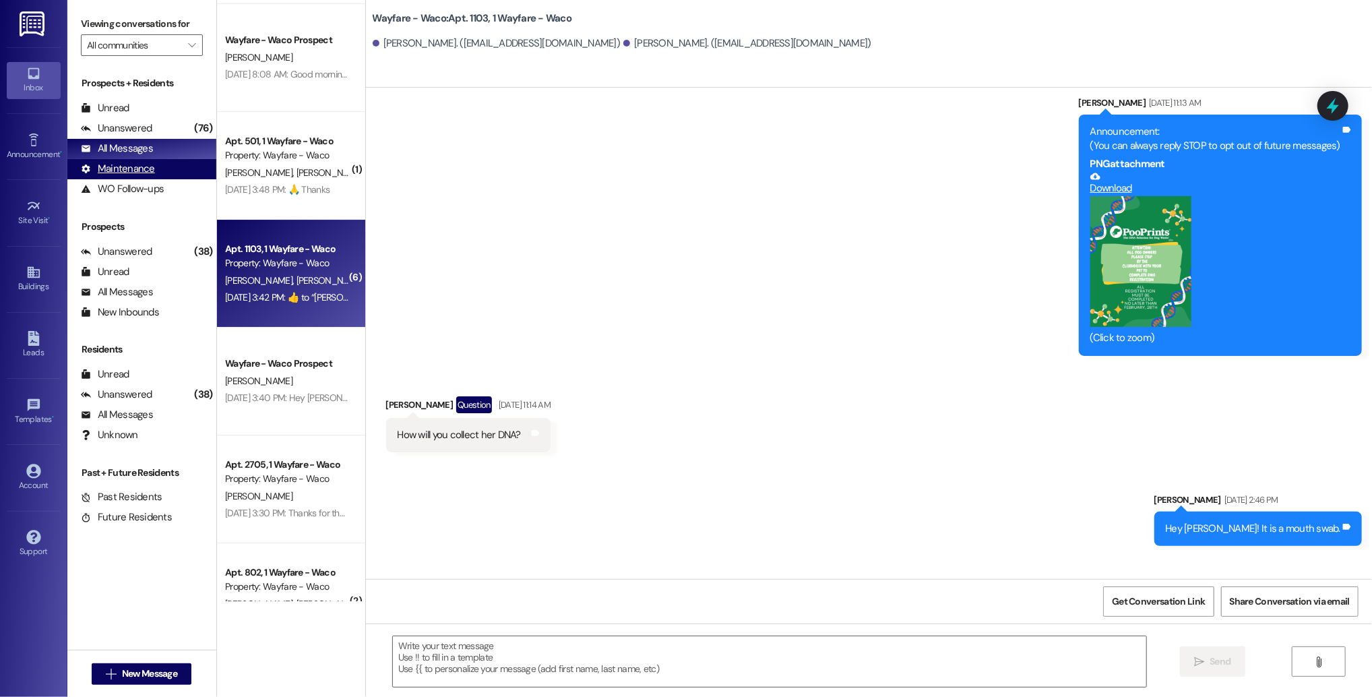
click at [136, 170] on div "Maintenance" at bounding box center [118, 169] width 74 height 14
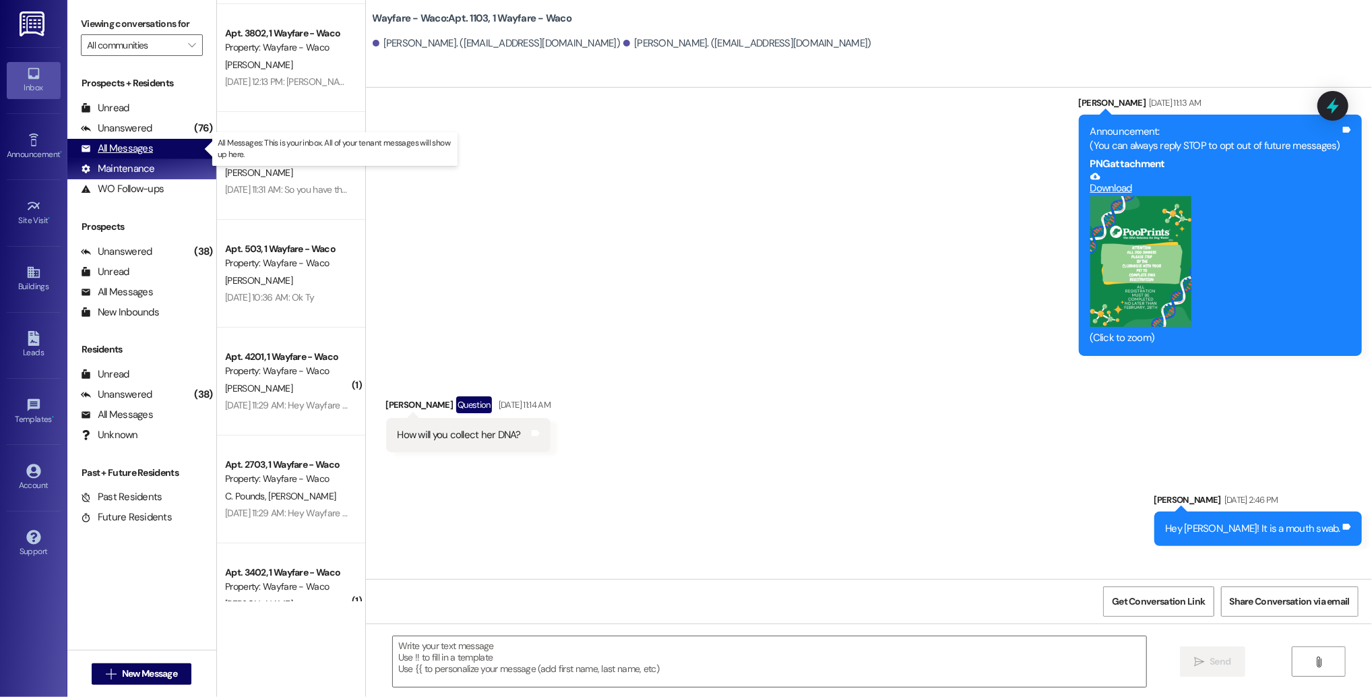
click at [127, 148] on div "All Messages" at bounding box center [117, 149] width 72 height 14
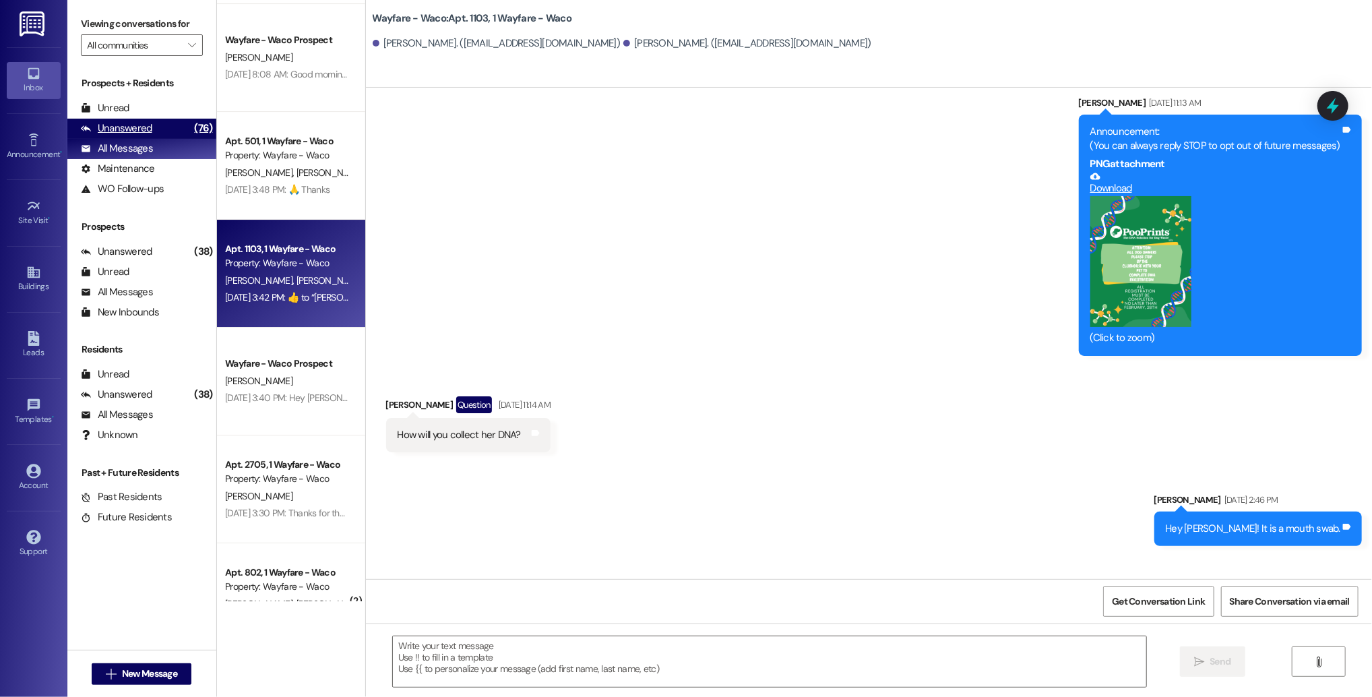
click at [127, 126] on div "Unanswered" at bounding box center [116, 128] width 71 height 14
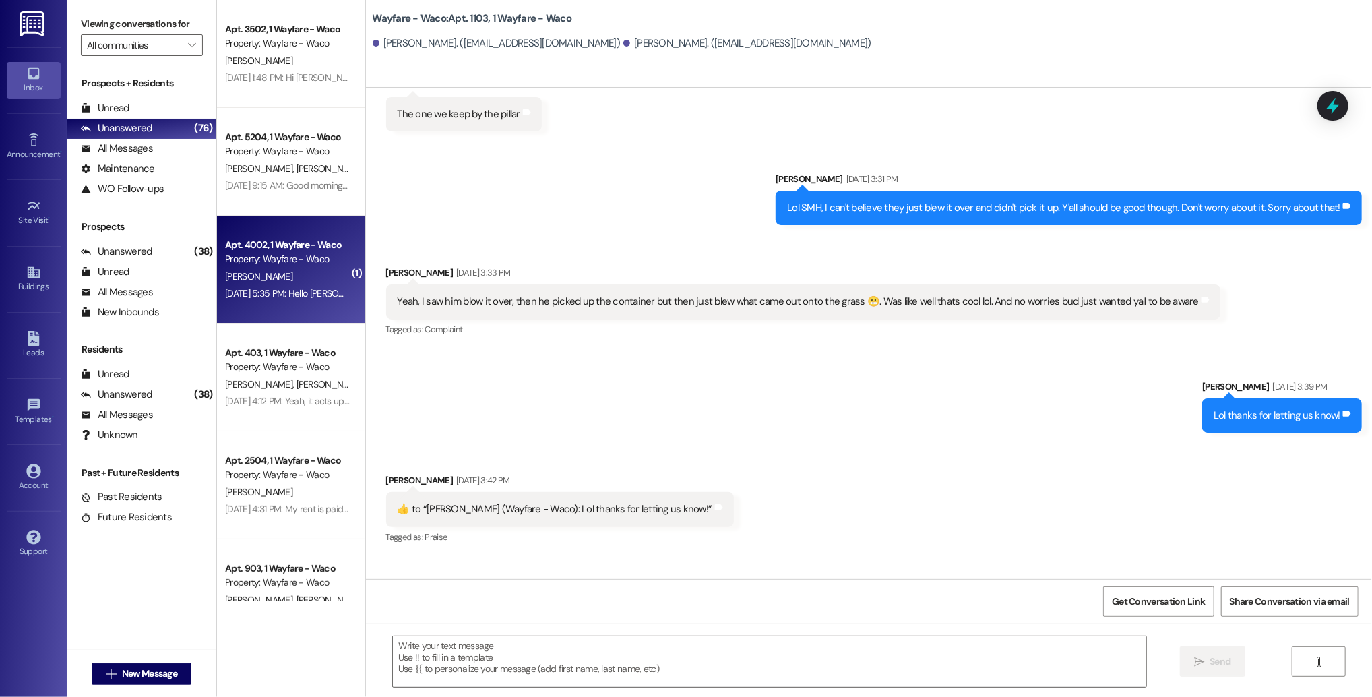
scroll to position [14258, 0]
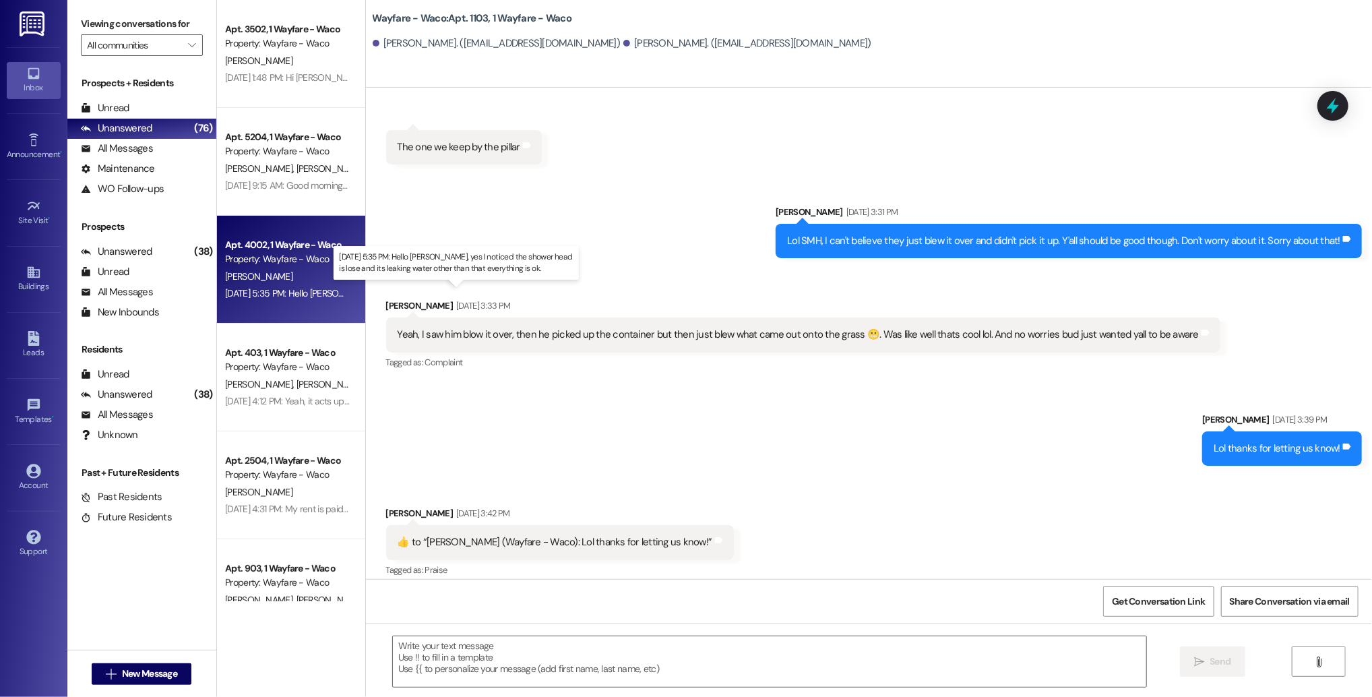
click at [277, 288] on div "[DATE] 5:35 PM: Hello [PERSON_NAME], yes I noticed the shower head is lose and …" at bounding box center [478, 293] width 507 height 12
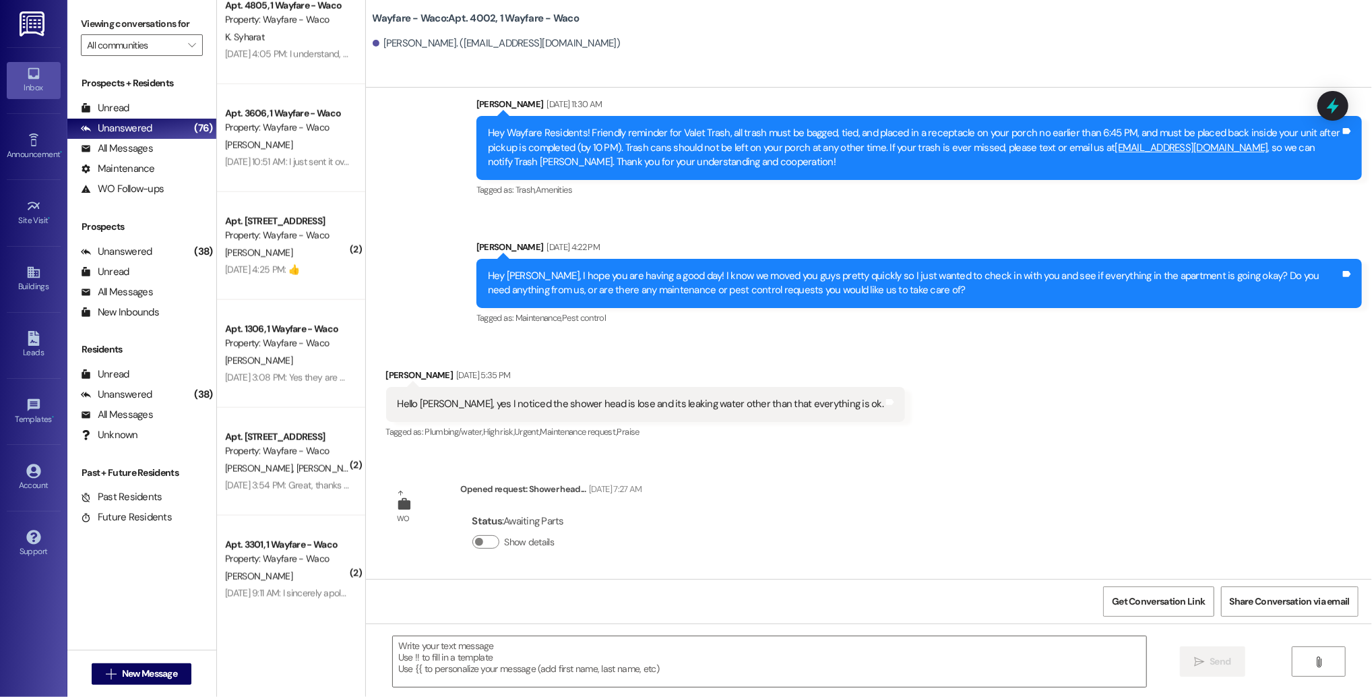
scroll to position [1213, 0]
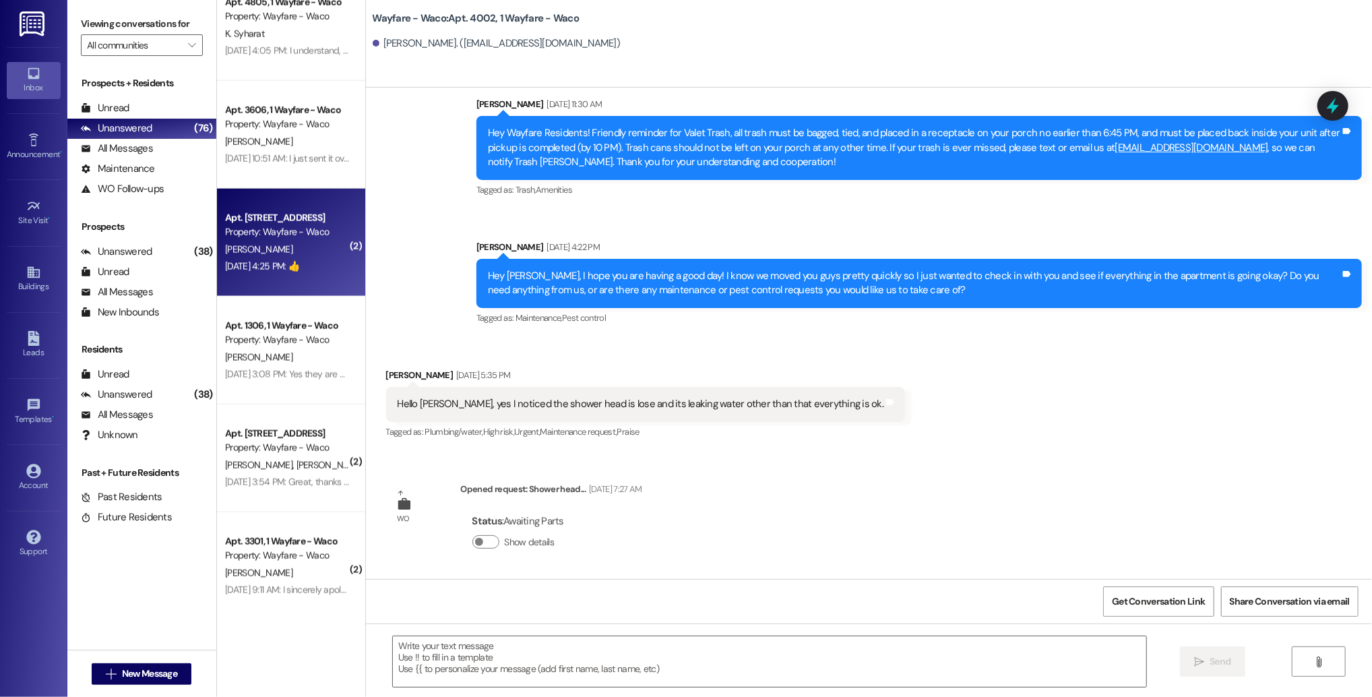
click at [319, 258] on div "[DATE] 4:25 PM: 👍 [DATE] 4:25 PM: 👍" at bounding box center [287, 266] width 127 height 17
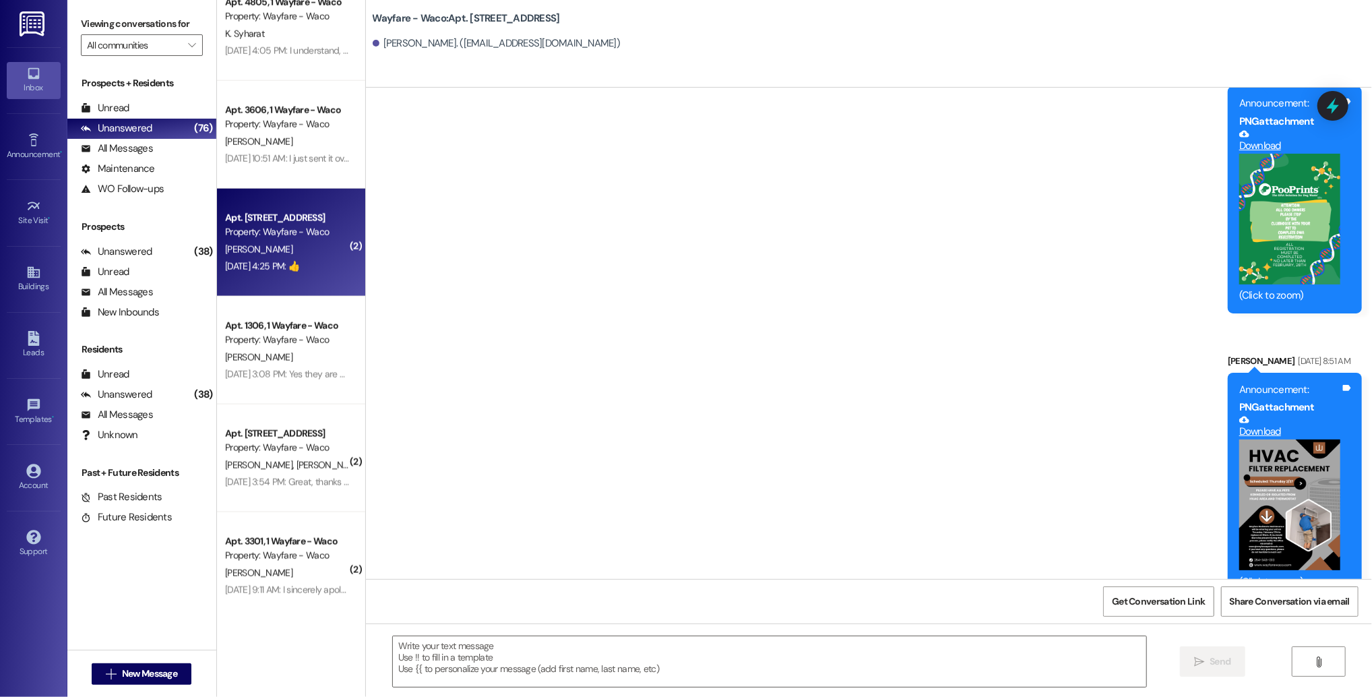
scroll to position [0, 0]
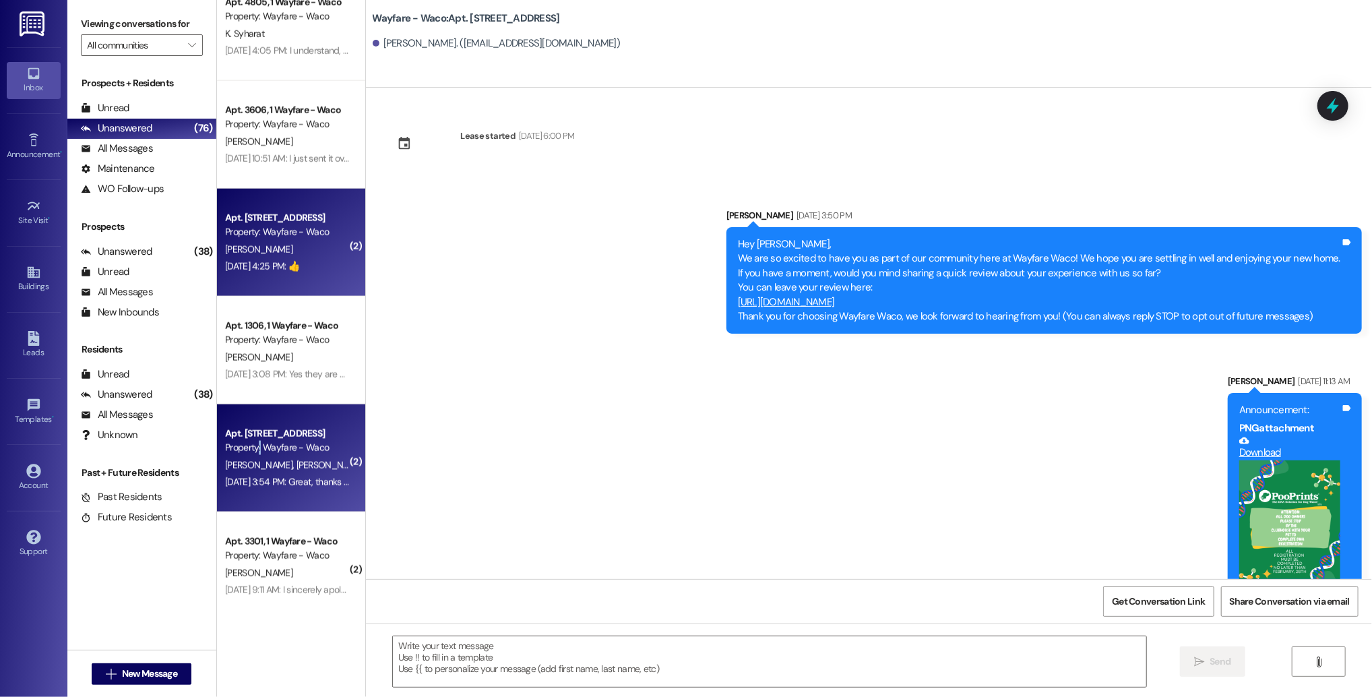
click at [248, 441] on div "Property: Wayfare - Waco" at bounding box center [287, 448] width 125 height 14
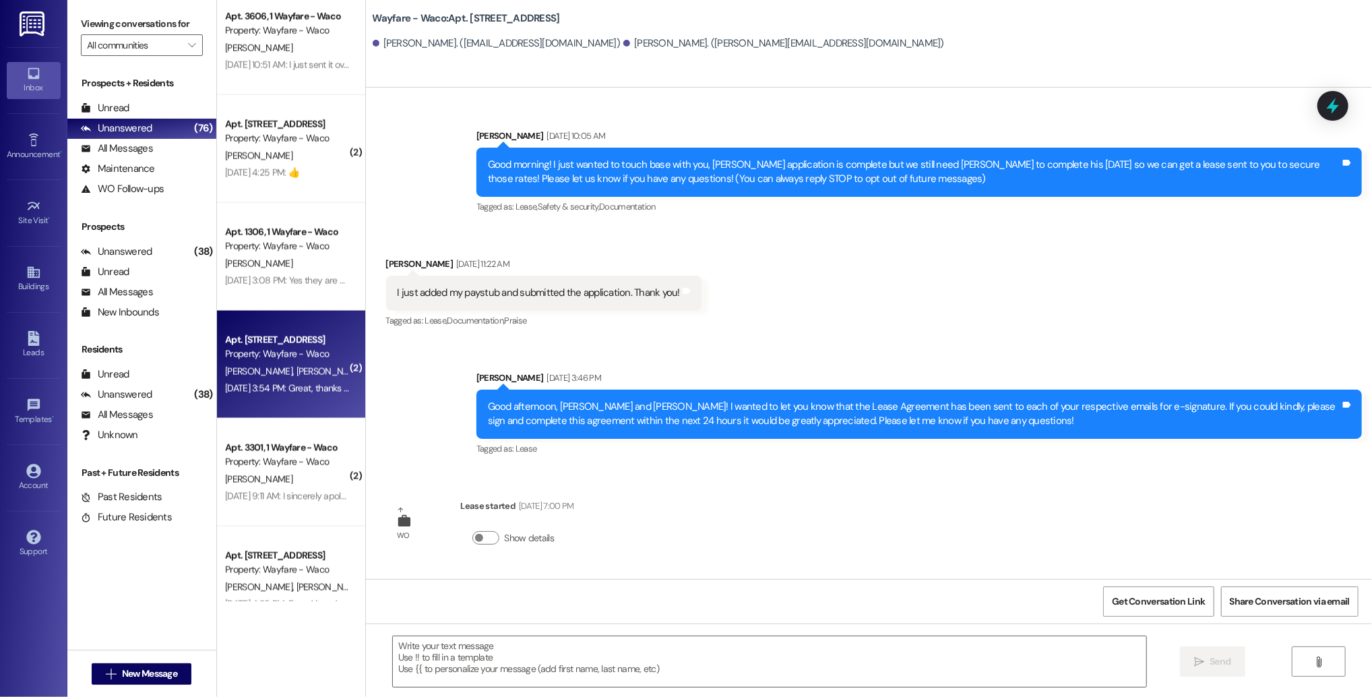
scroll to position [1307, 0]
click at [255, 489] on div "[DATE] 9:11 AM: I sincerely apologize and appreciate your kindness and understa…" at bounding box center [287, 496] width 127 height 17
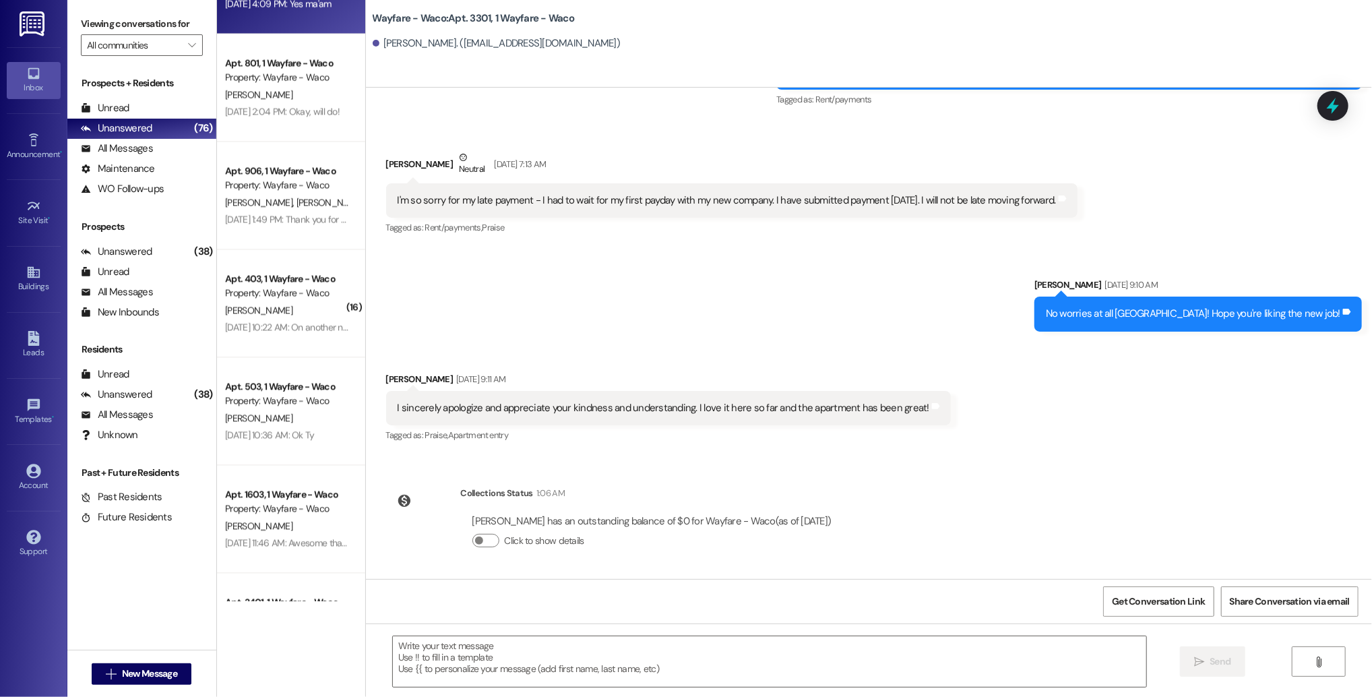
scroll to position [2018, 0]
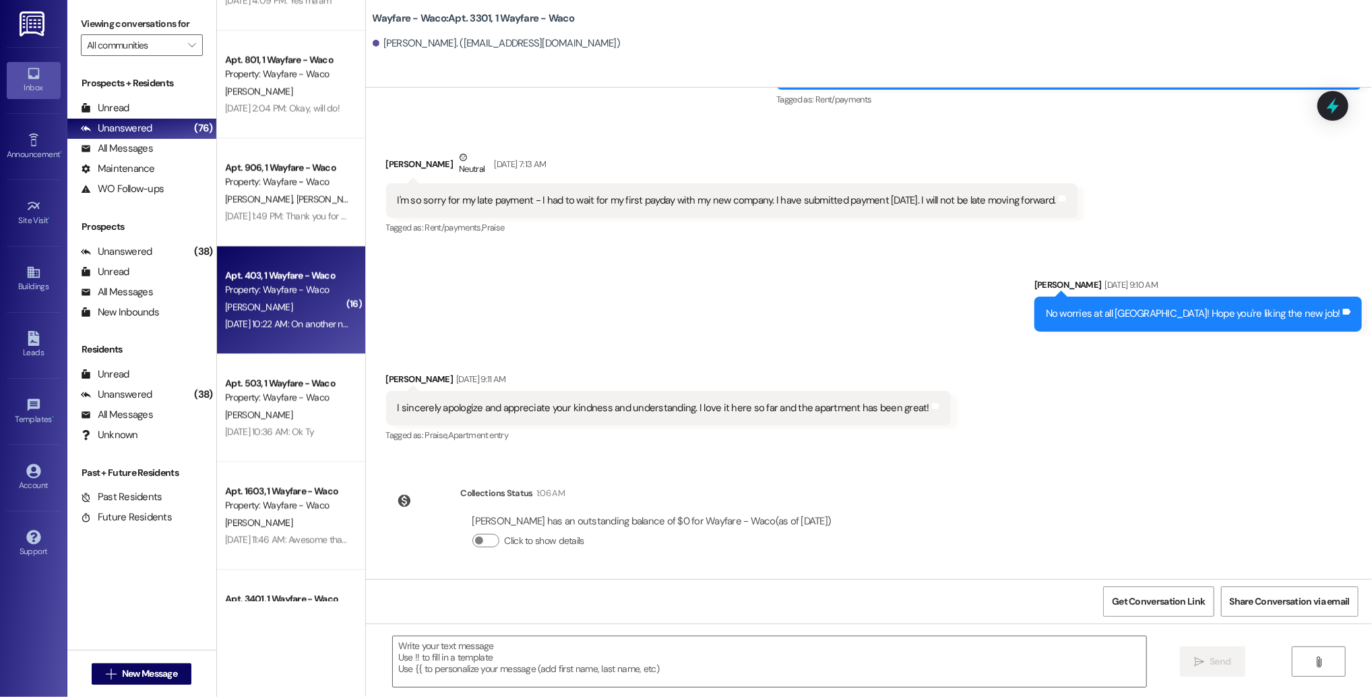
click at [299, 307] on div "[PERSON_NAME]" at bounding box center [287, 307] width 127 height 17
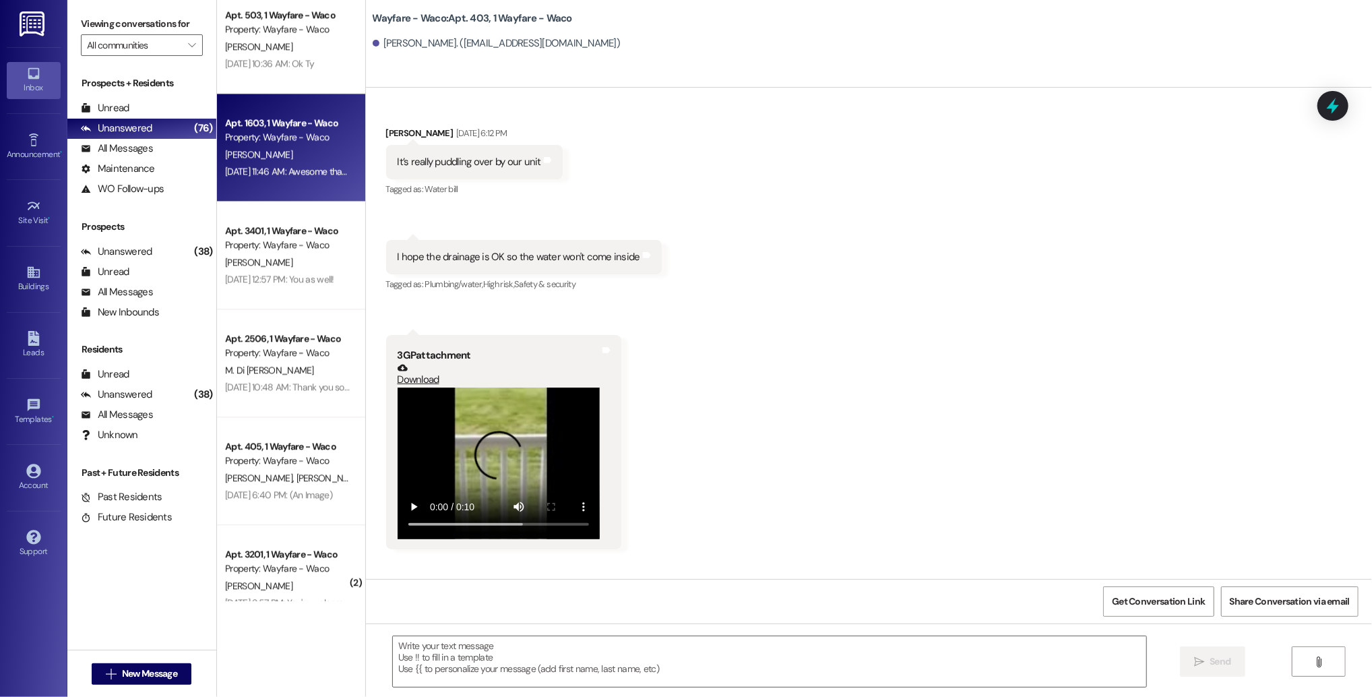
scroll to position [2389, 0]
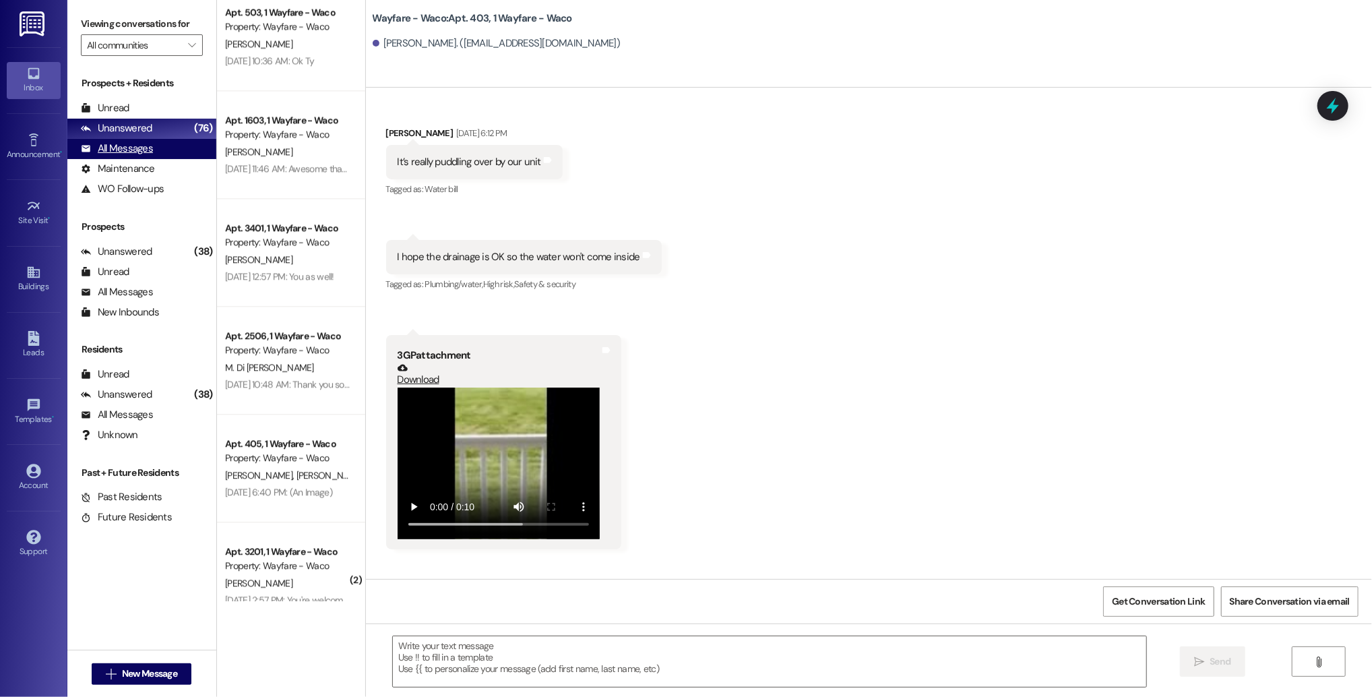
click at [124, 150] on div "All Messages" at bounding box center [117, 149] width 72 height 14
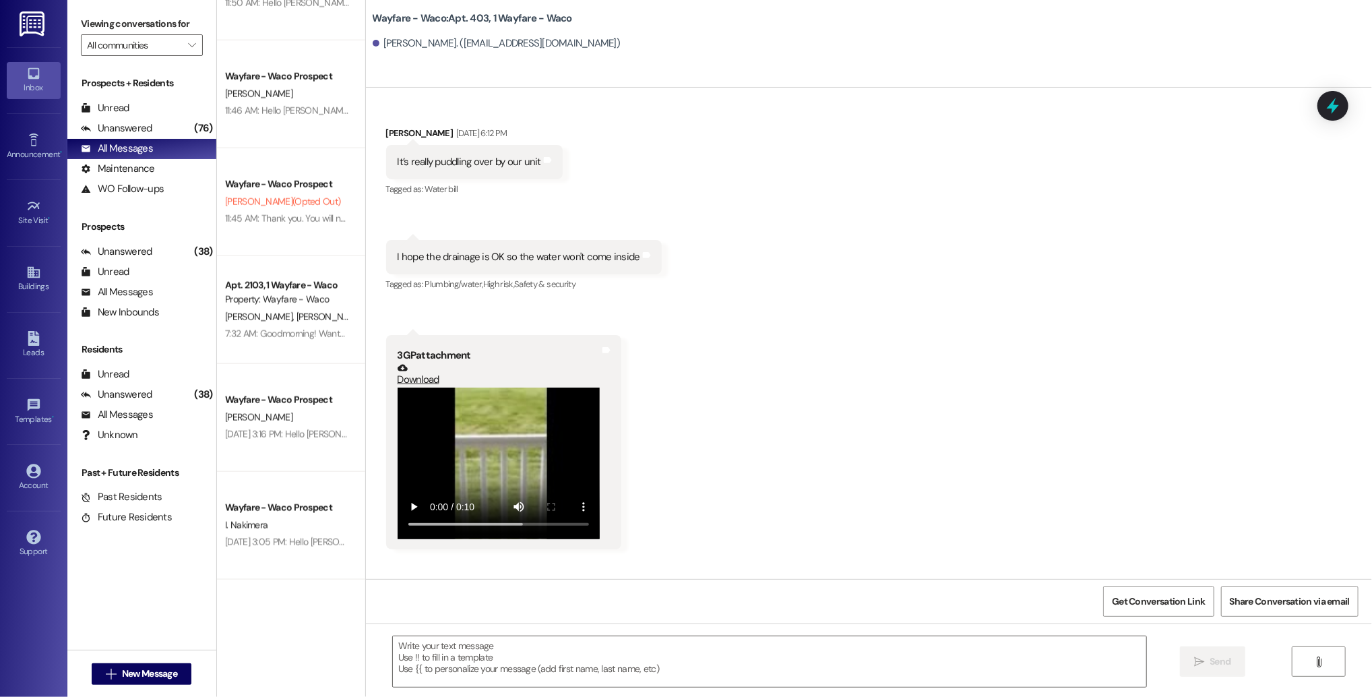
scroll to position [0, 0]
